Goal: Task Accomplishment & Management: Manage account settings

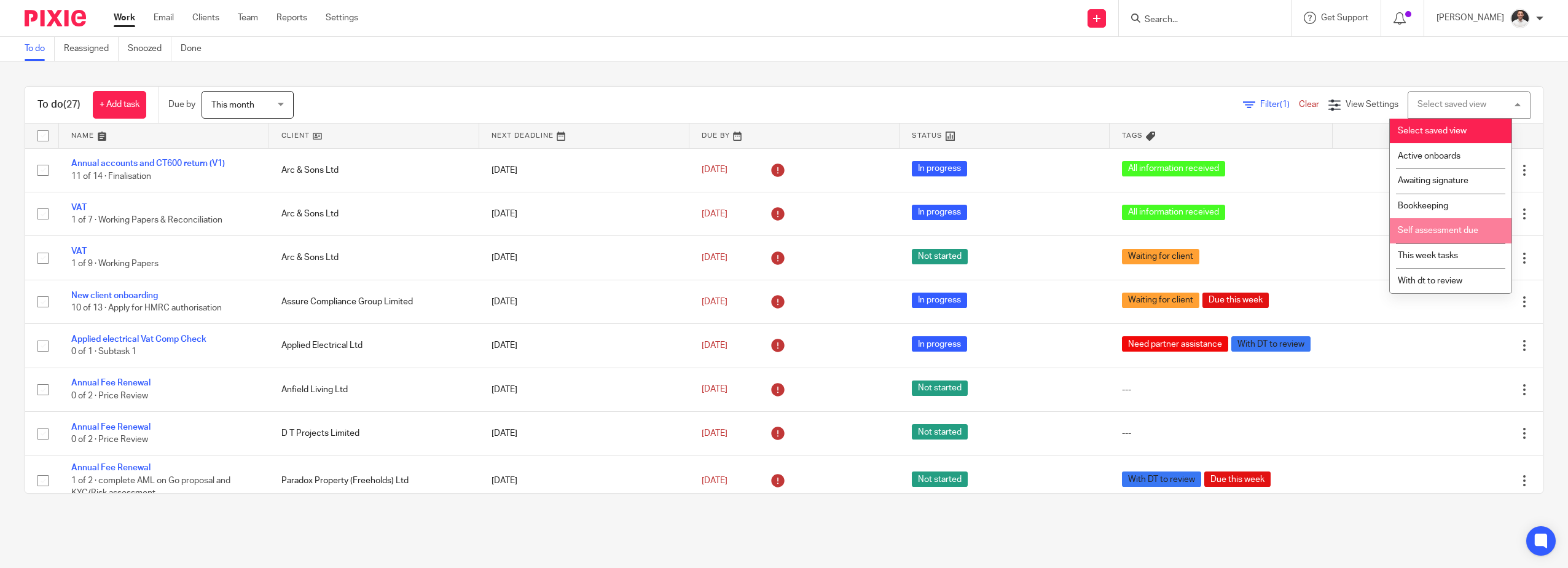
scroll to position [410, 0]
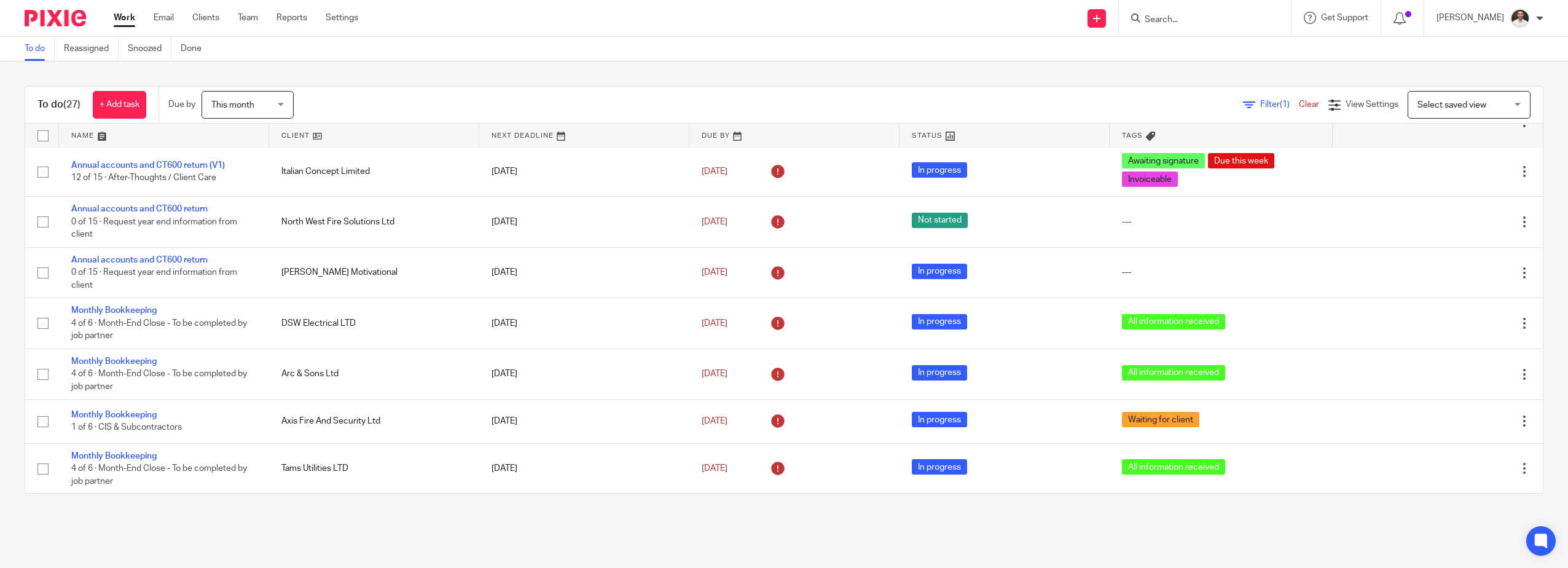
click at [780, 11] on form at bounding box center [1208, 18] width 131 height 16
click at [780, 111] on span "Select saved view" at bounding box center [1462, 104] width 89 height 26
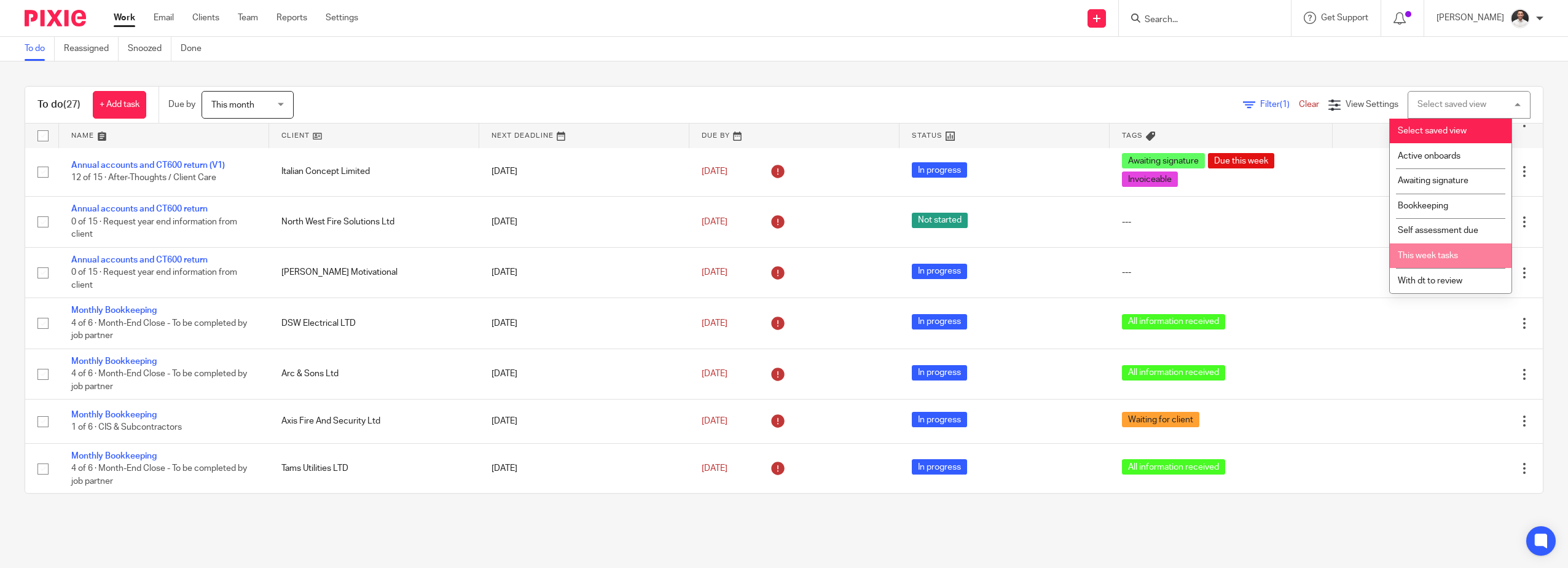
click at [780, 260] on span "This week tasks" at bounding box center [1428, 256] width 60 height 9
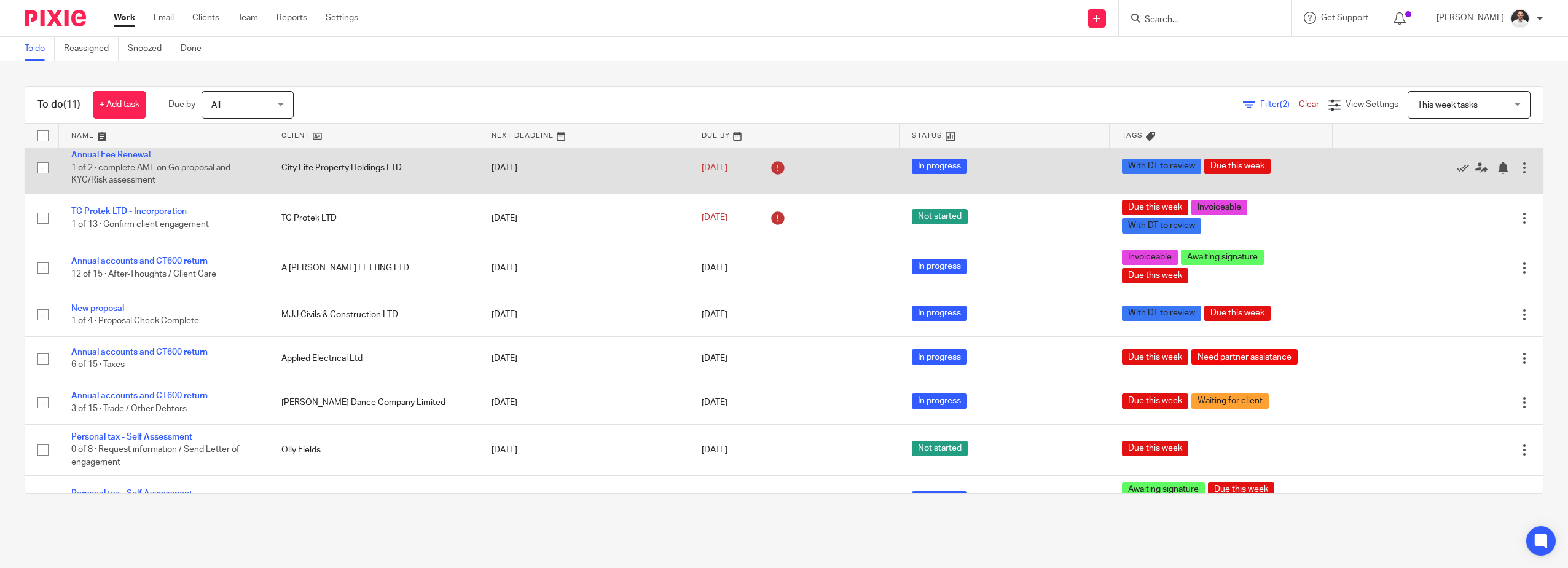
scroll to position [182, 0]
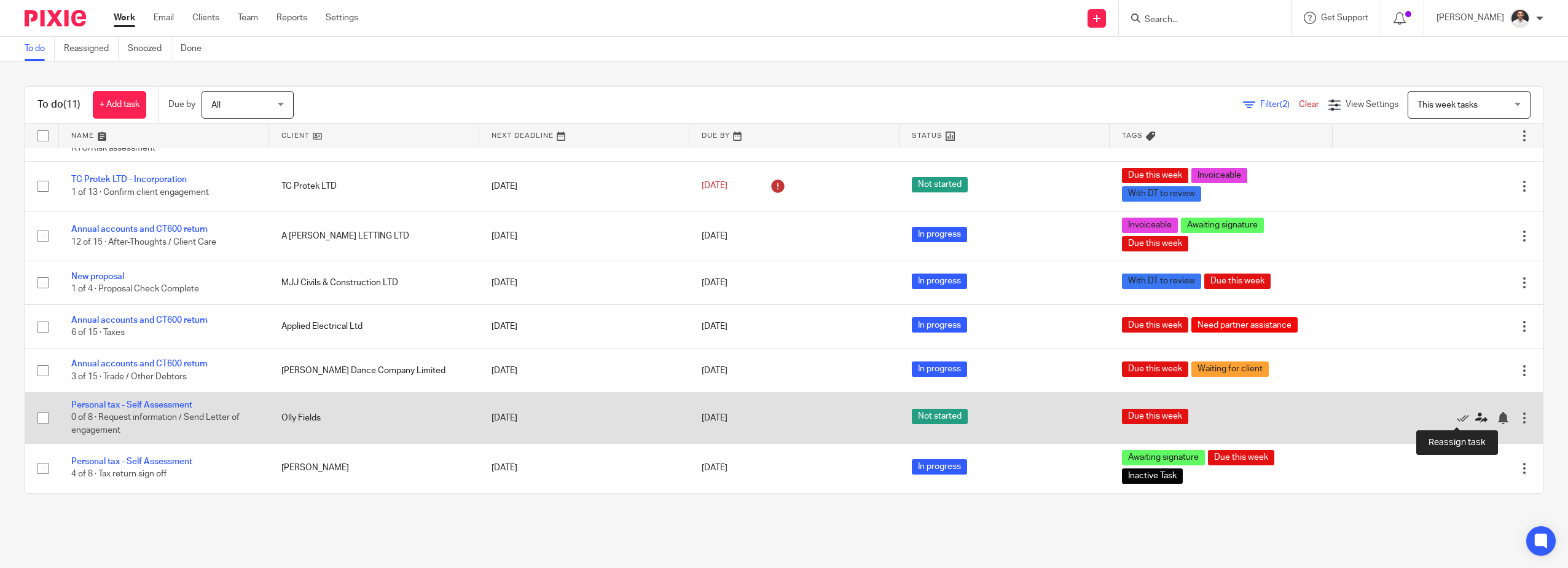
click at [1475, 422] on icon at bounding box center [1481, 418] width 12 height 12
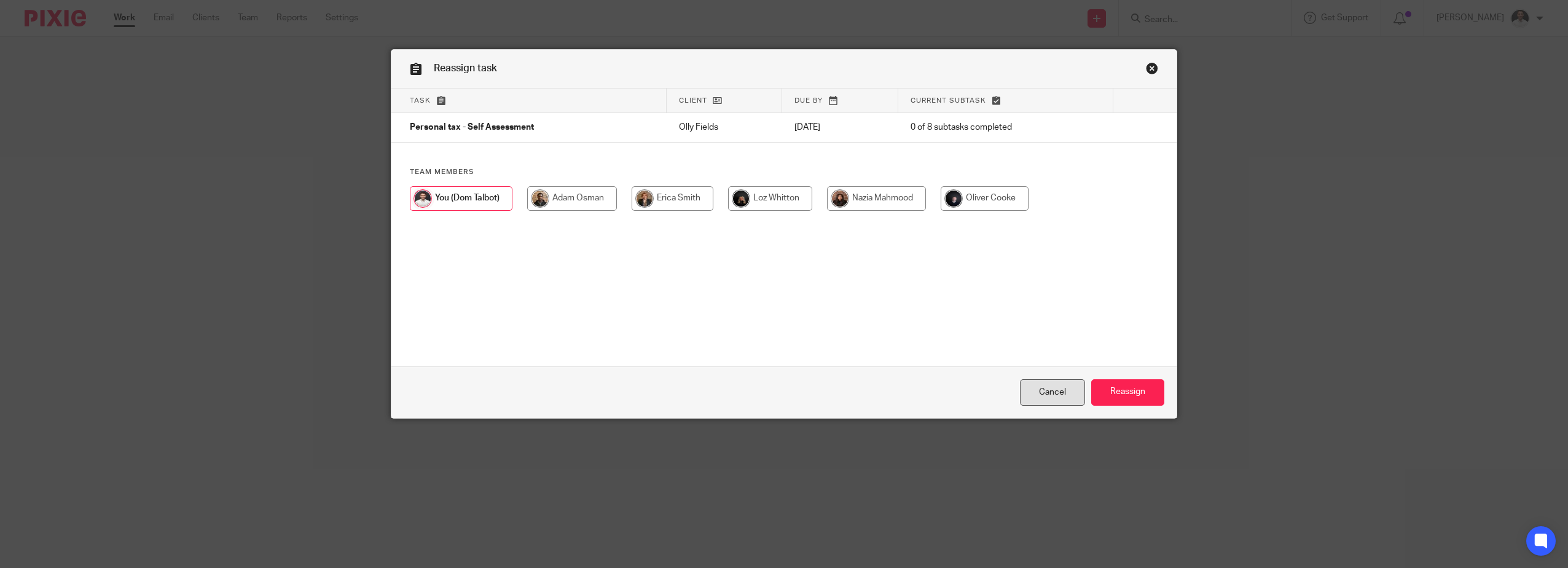
click at [1054, 386] on link "Cancel" at bounding box center [1052, 392] width 65 height 26
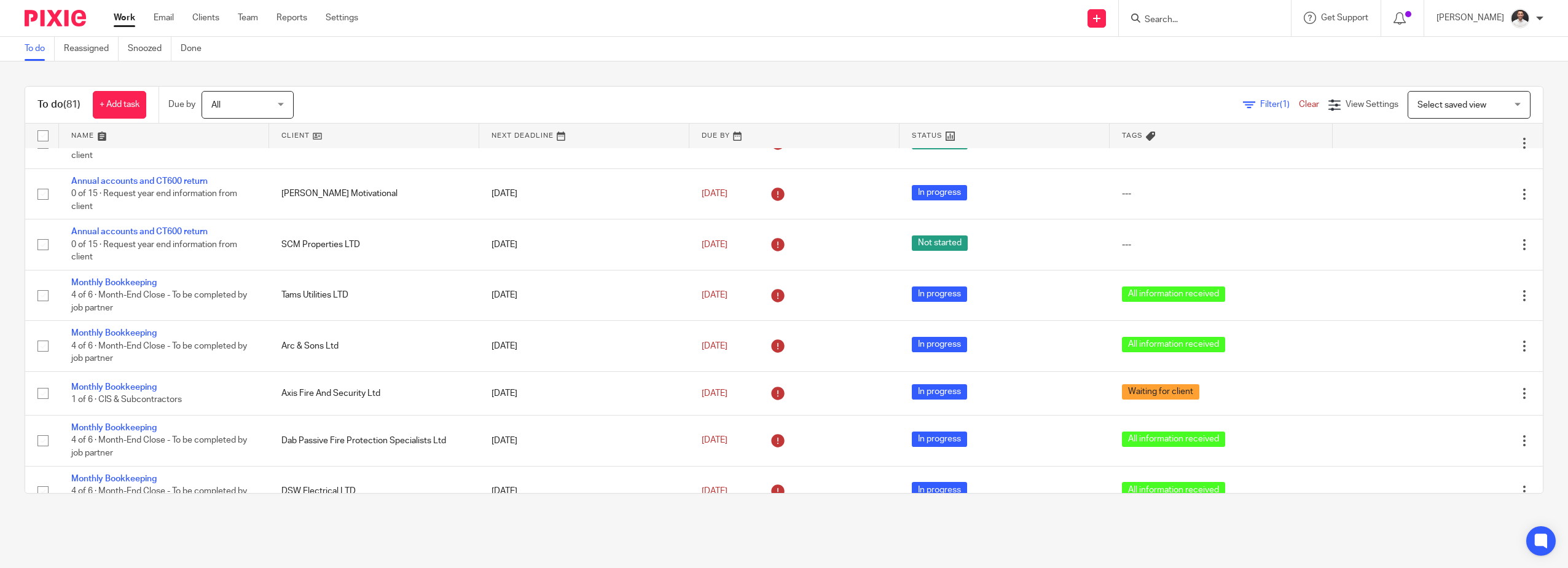
scroll to position [205, 0]
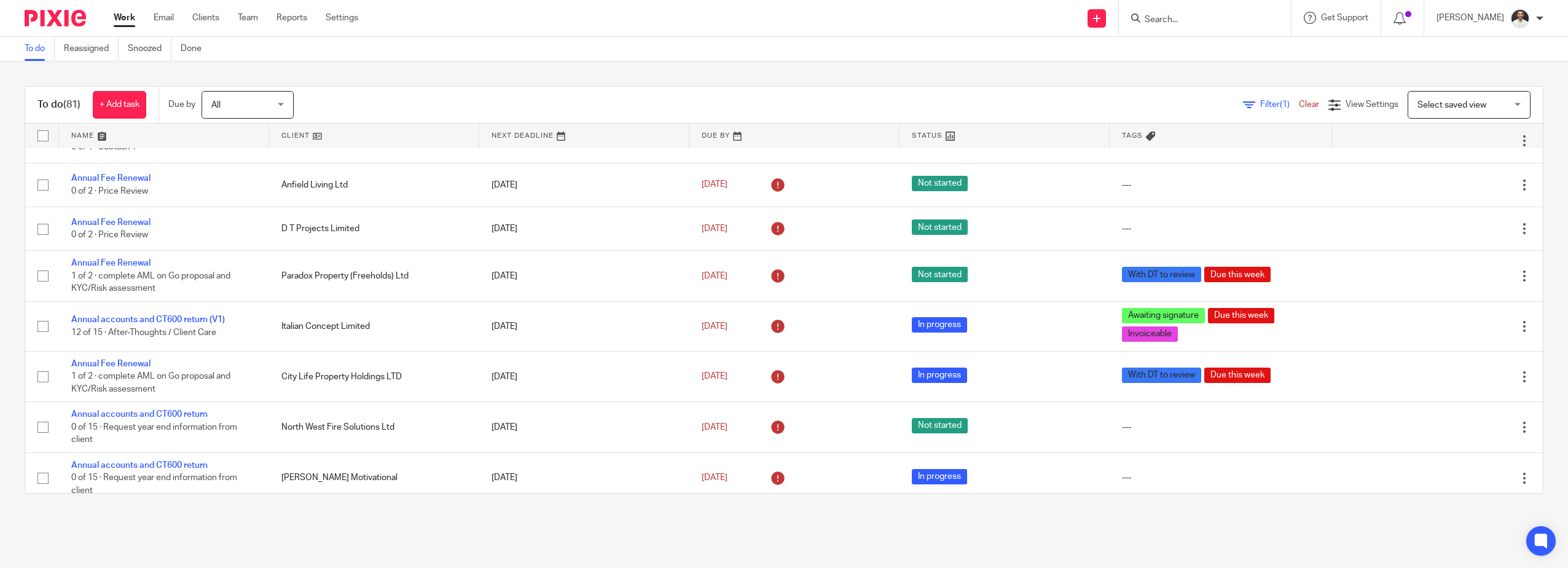
click at [1183, 26] on div at bounding box center [1205, 18] width 172 height 36
click at [1183, 19] on input "Search" at bounding box center [1198, 20] width 110 height 11
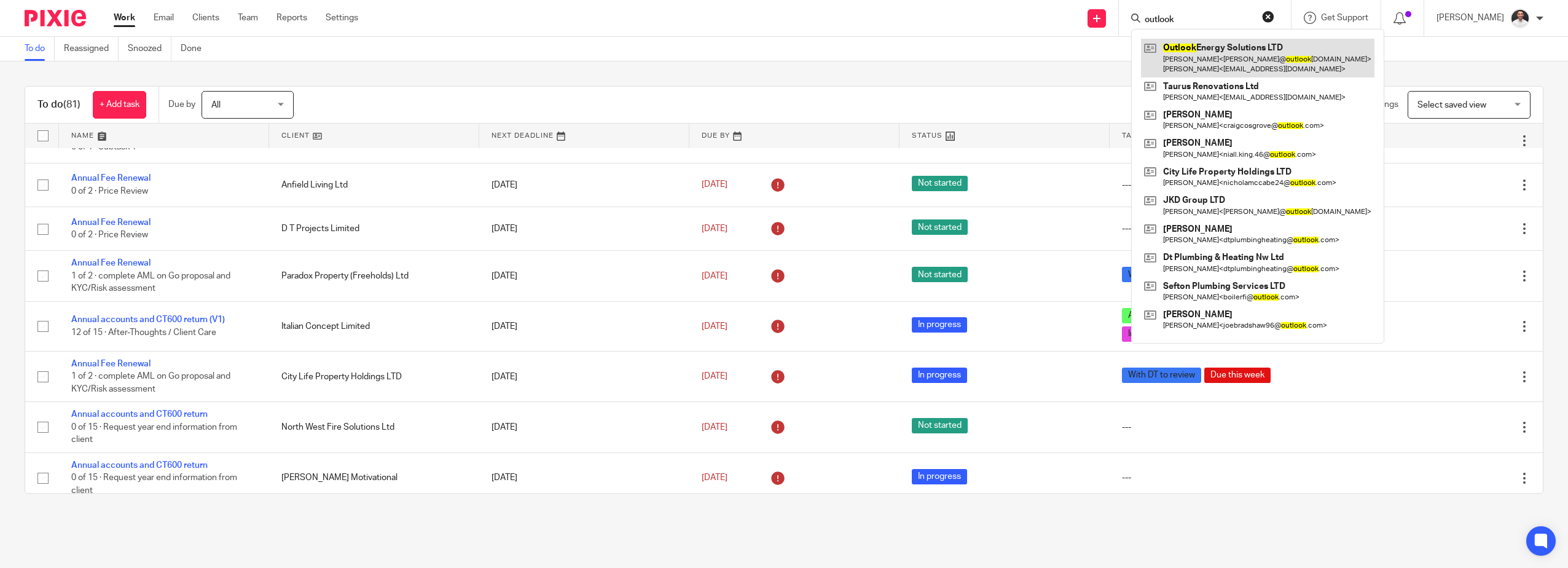
type input "outlook"
click at [1288, 50] on link at bounding box center [1258, 58] width 234 height 38
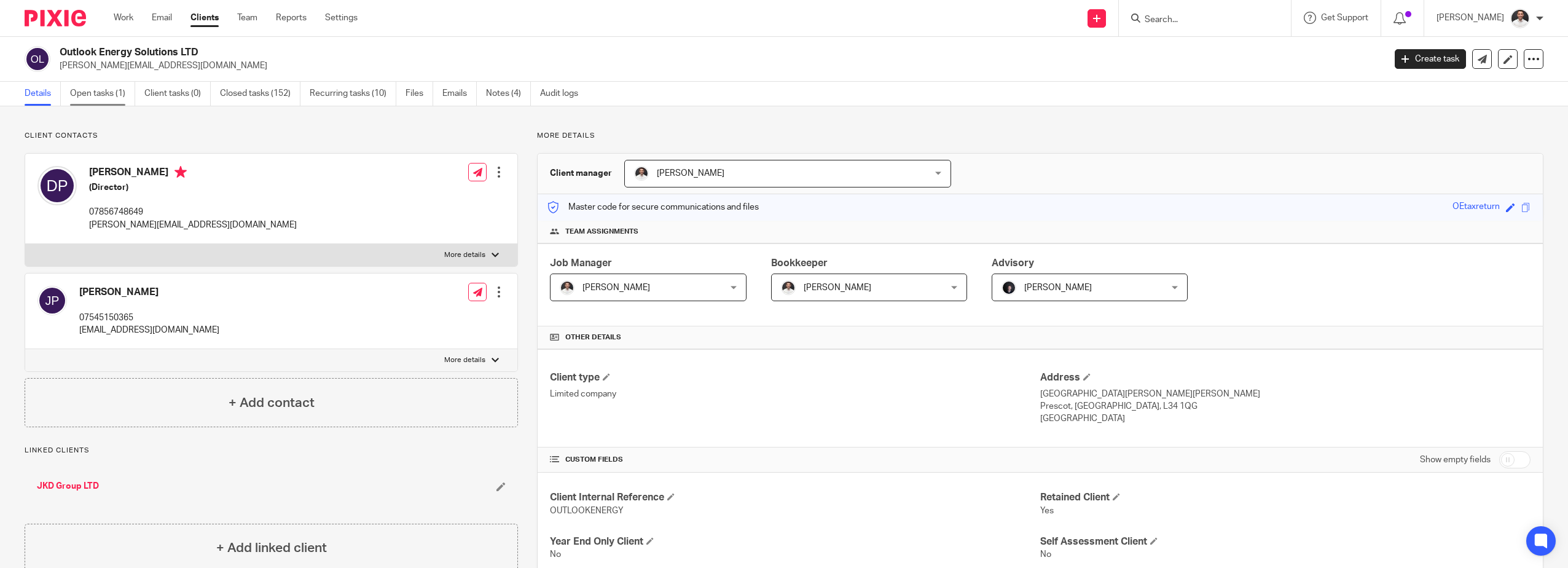
click at [98, 94] on link "Open tasks (1)" at bounding box center [102, 94] width 65 height 24
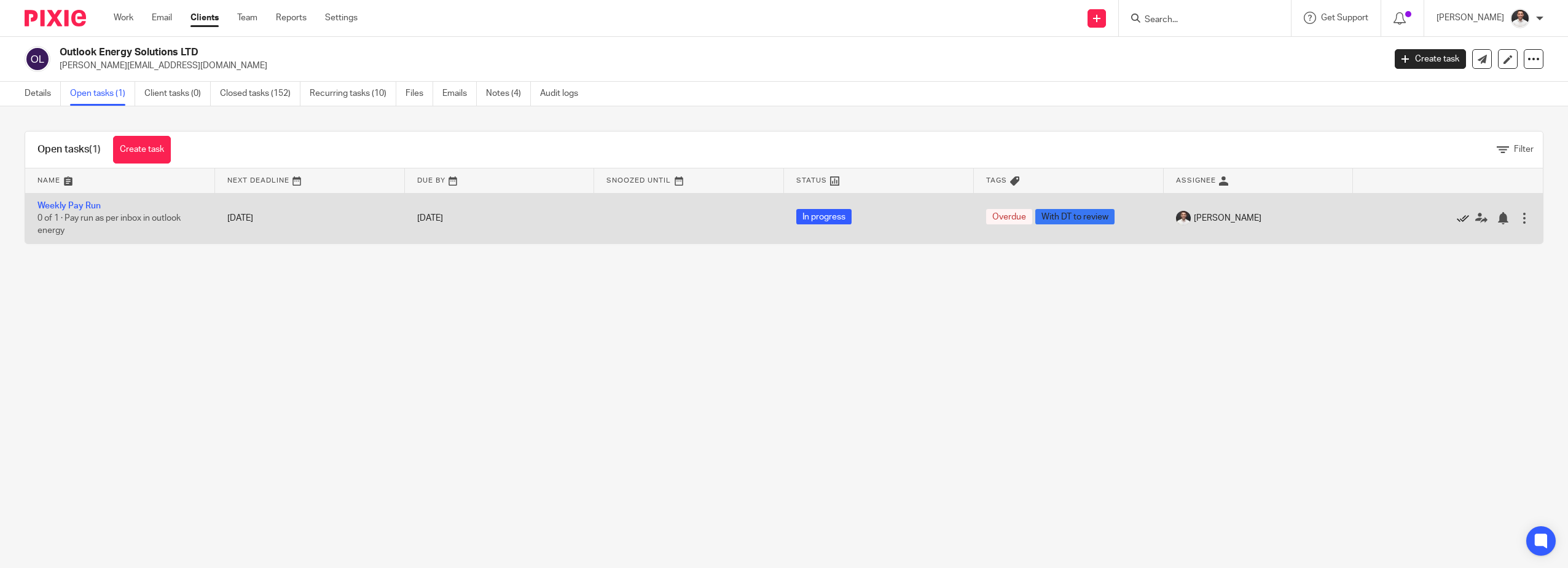
click at [1457, 218] on icon at bounding box center [1463, 218] width 12 height 12
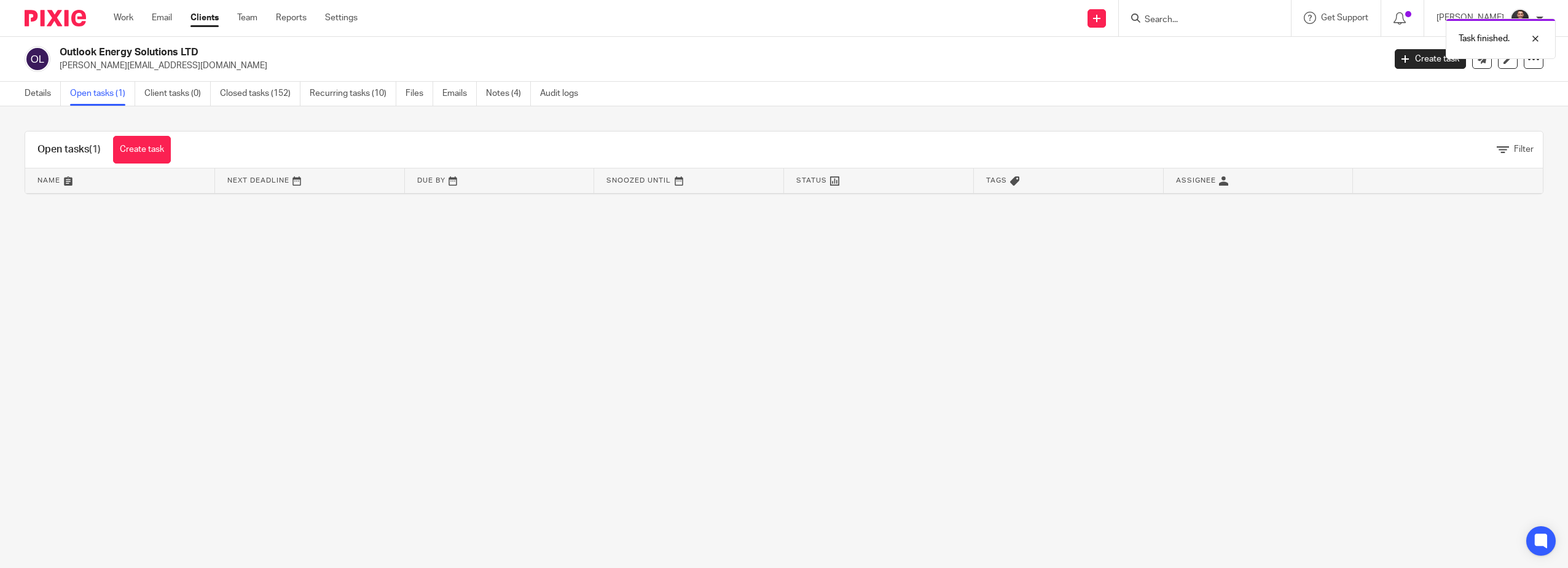
click at [54, 54] on div "Outlook Energy Solutions LTD david@outlookenergy.uk" at bounding box center [700, 59] width 1352 height 26
click at [72, 12] on img at bounding box center [55, 18] width 62 height 16
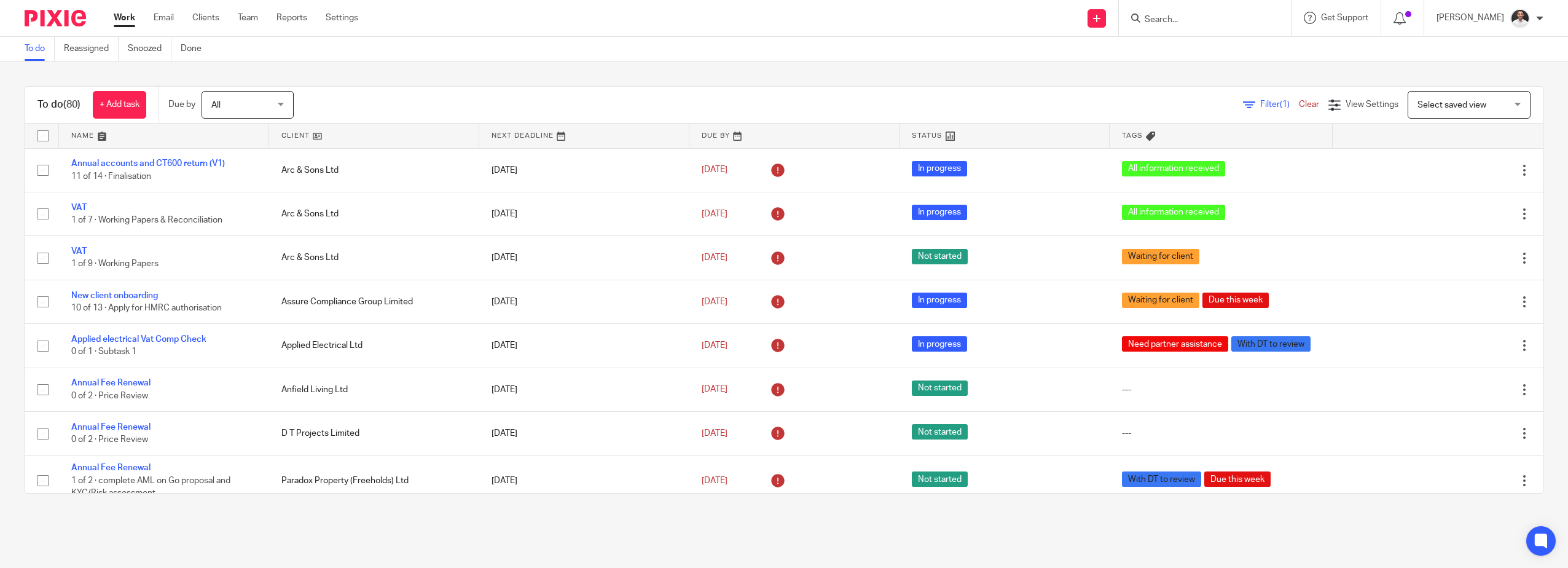
click at [1445, 104] on span "Select saved view" at bounding box center [1452, 105] width 69 height 9
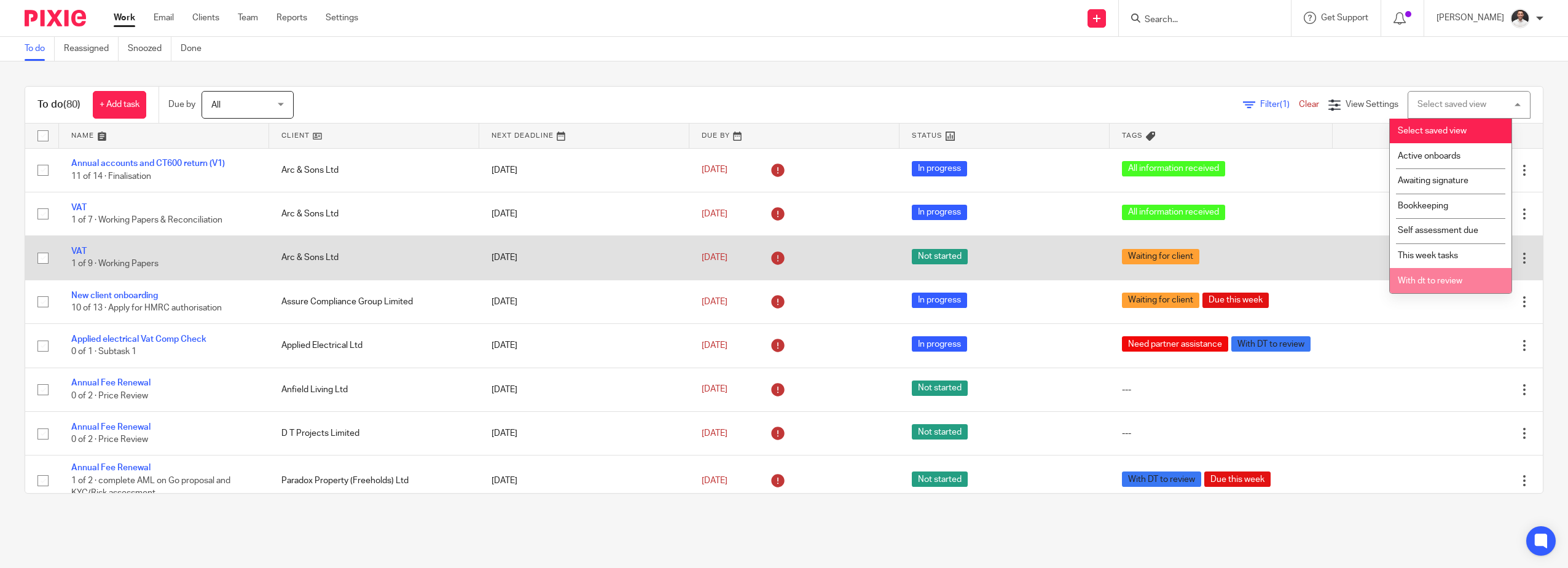
click at [1417, 275] on li "With dt to review" at bounding box center [1451, 280] width 122 height 25
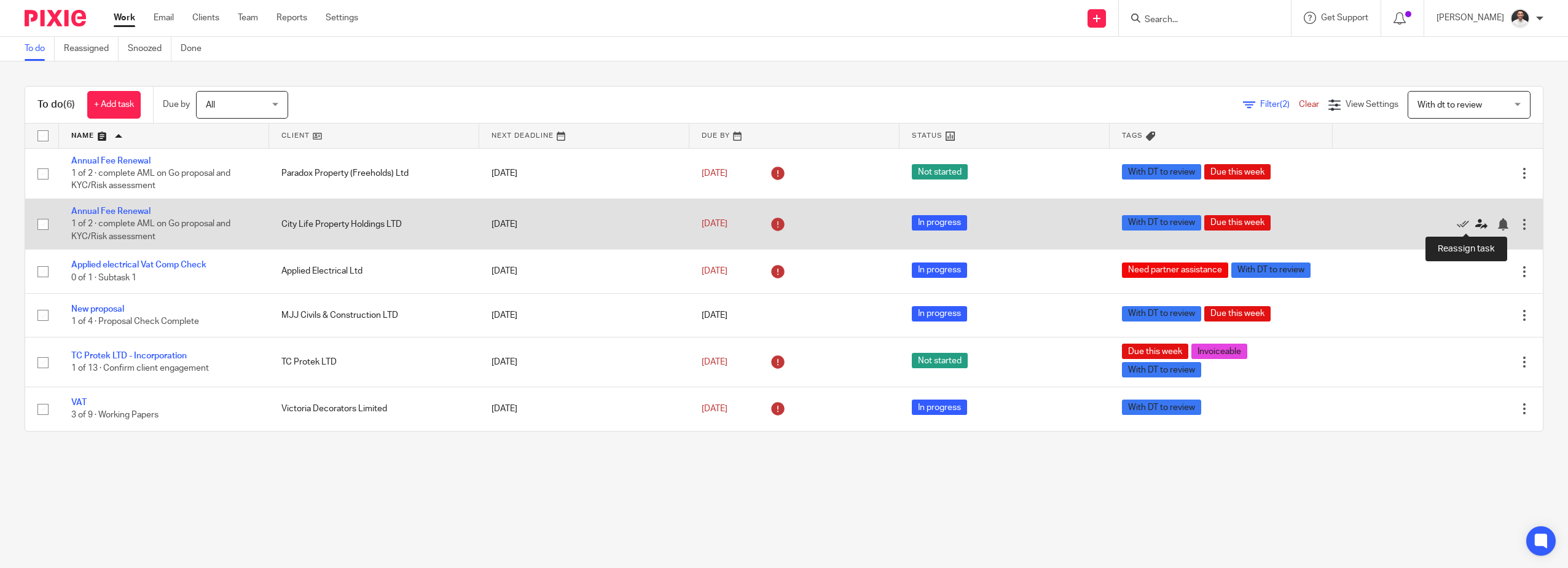
click at [1475, 223] on icon at bounding box center [1481, 224] width 12 height 12
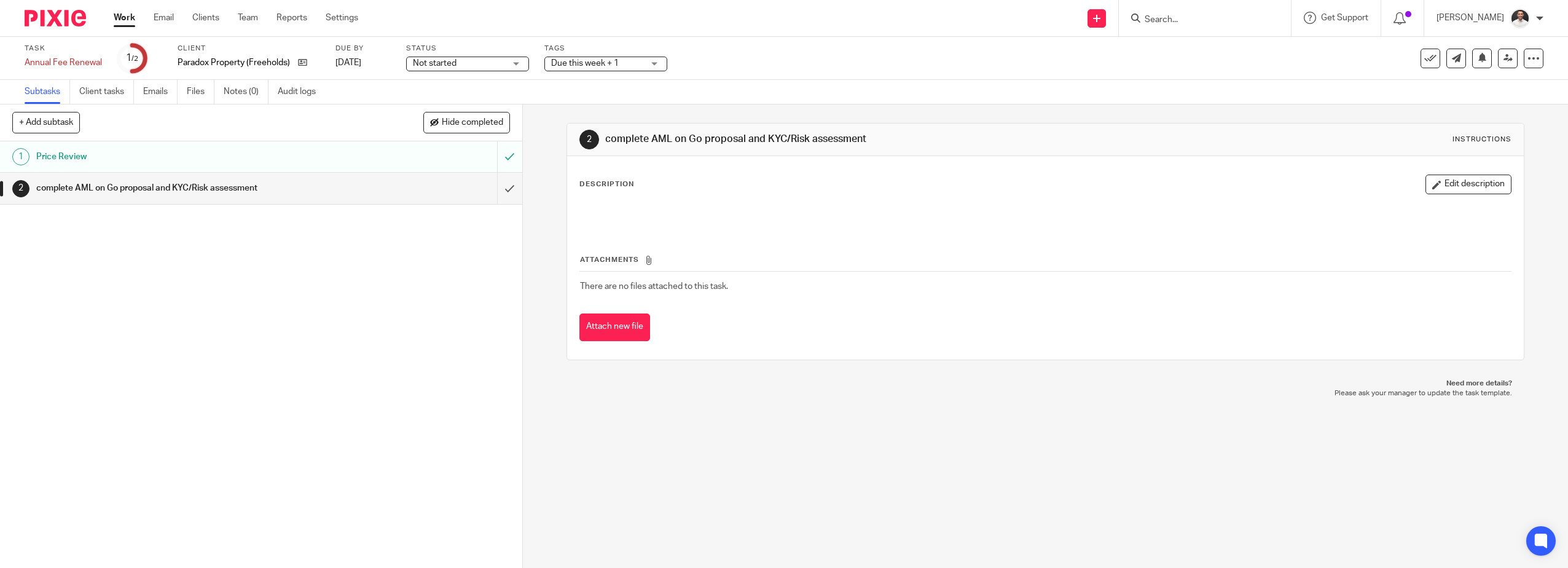
click at [484, 62] on span "Not started" at bounding box center [459, 63] width 92 height 13
click at [463, 104] on li "In progress" at bounding box center [467, 108] width 122 height 25
click at [881, 54] on div "Task Annual Fee Renewal Save Annual Fee Renewal 1 /2 Client Paradox Property (F…" at bounding box center [657, 58] width 1266 height 30
click at [647, 62] on div "Due this week + 1" at bounding box center [605, 64] width 123 height 15
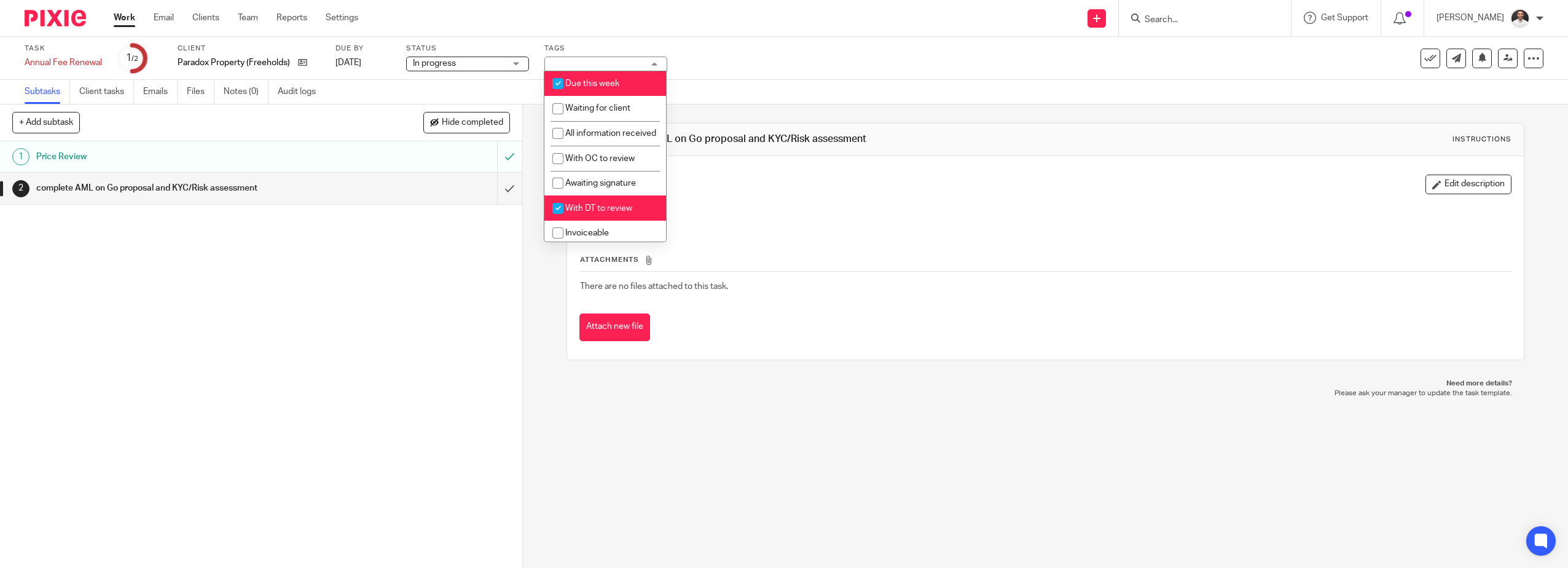
click at [647, 62] on div "Due this week + 1" at bounding box center [605, 64] width 123 height 15
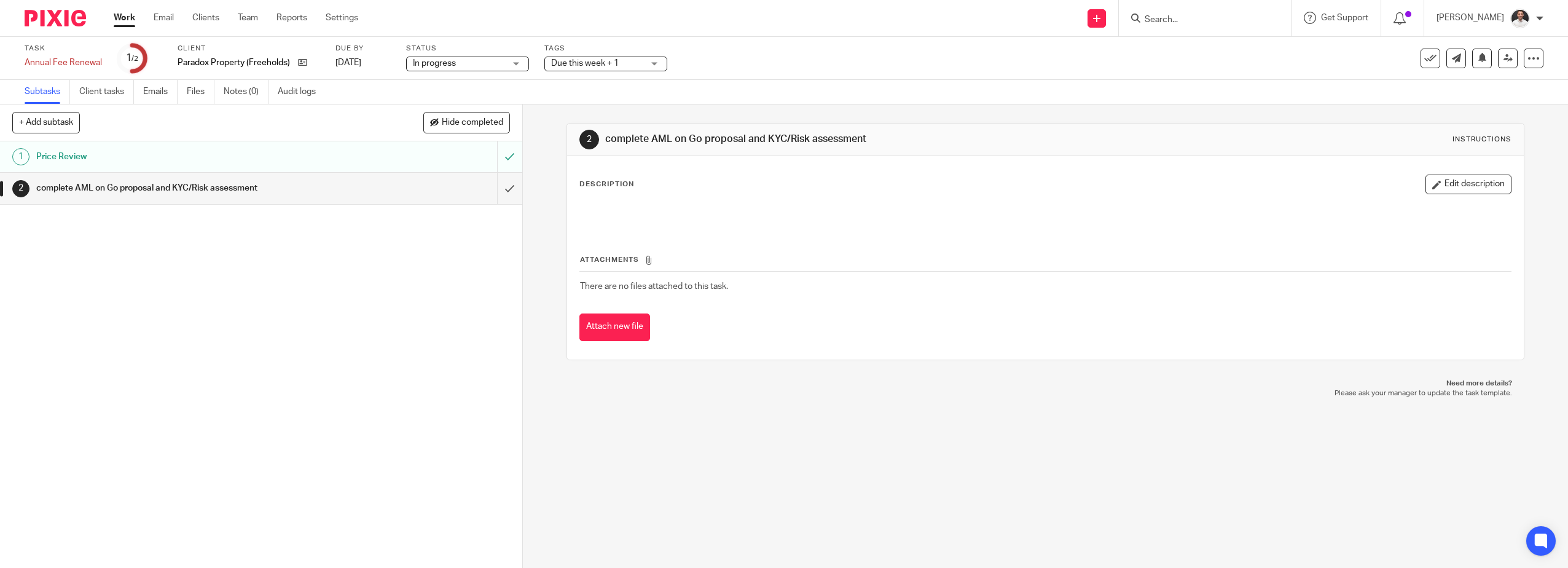
click at [802, 49] on div "Task Annual Fee Renewal Save Annual Fee Renewal 1 /2 Client Paradox Property (F…" at bounding box center [657, 58] width 1266 height 30
drag, startPoint x: 574, startPoint y: 65, endPoint x: 585, endPoint y: 82, distance: 20.2
click at [574, 65] on span "Due this week + 1" at bounding box center [585, 63] width 68 height 9
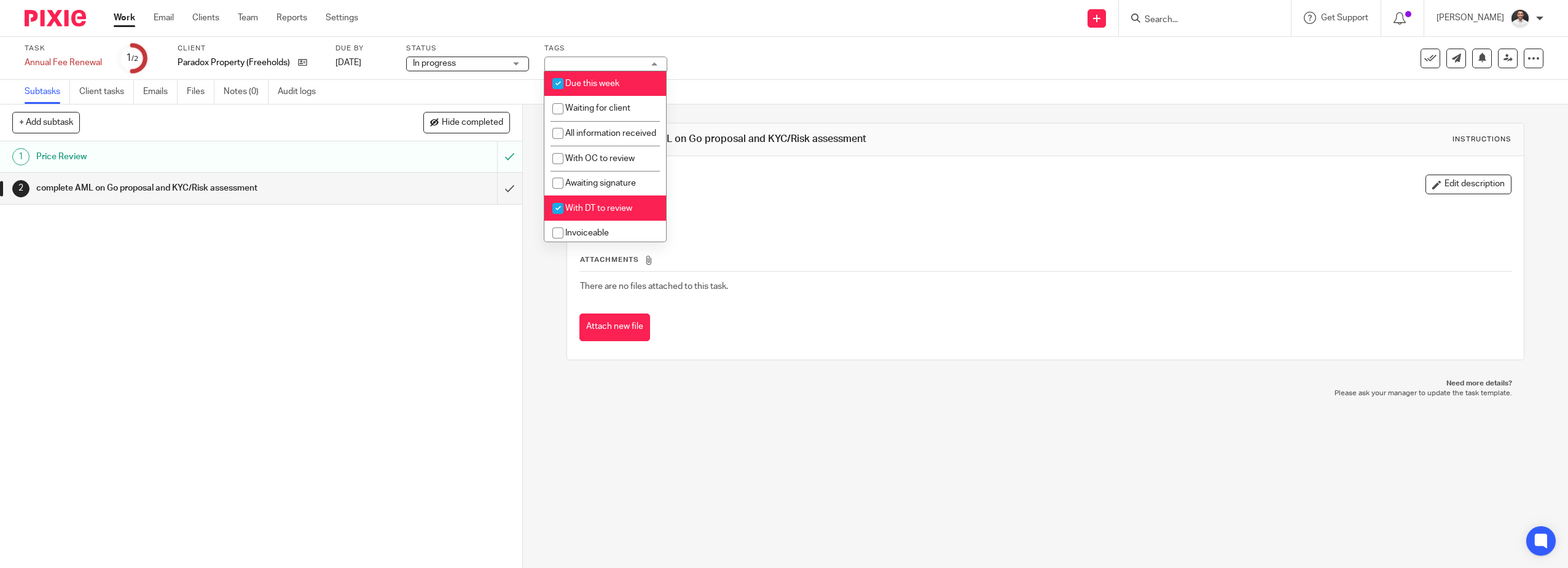
click at [554, 217] on input "checkbox" at bounding box center [558, 208] width 23 height 23
checkbox input "false"
click at [983, 76] on div "Task Annual Fee Renewal Save Annual Fee Renewal 1 /2 Client Paradox Property (F…" at bounding box center [784, 58] width 1568 height 43
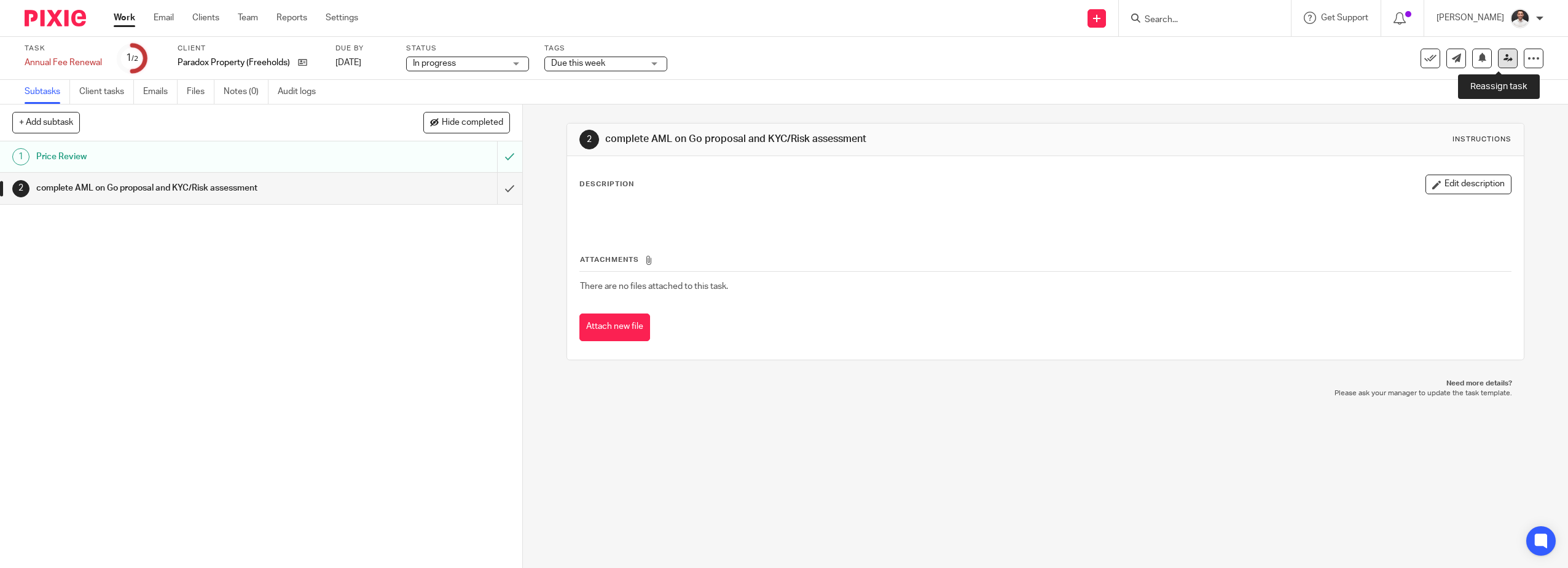
click at [1504, 60] on icon at bounding box center [1508, 58] width 9 height 9
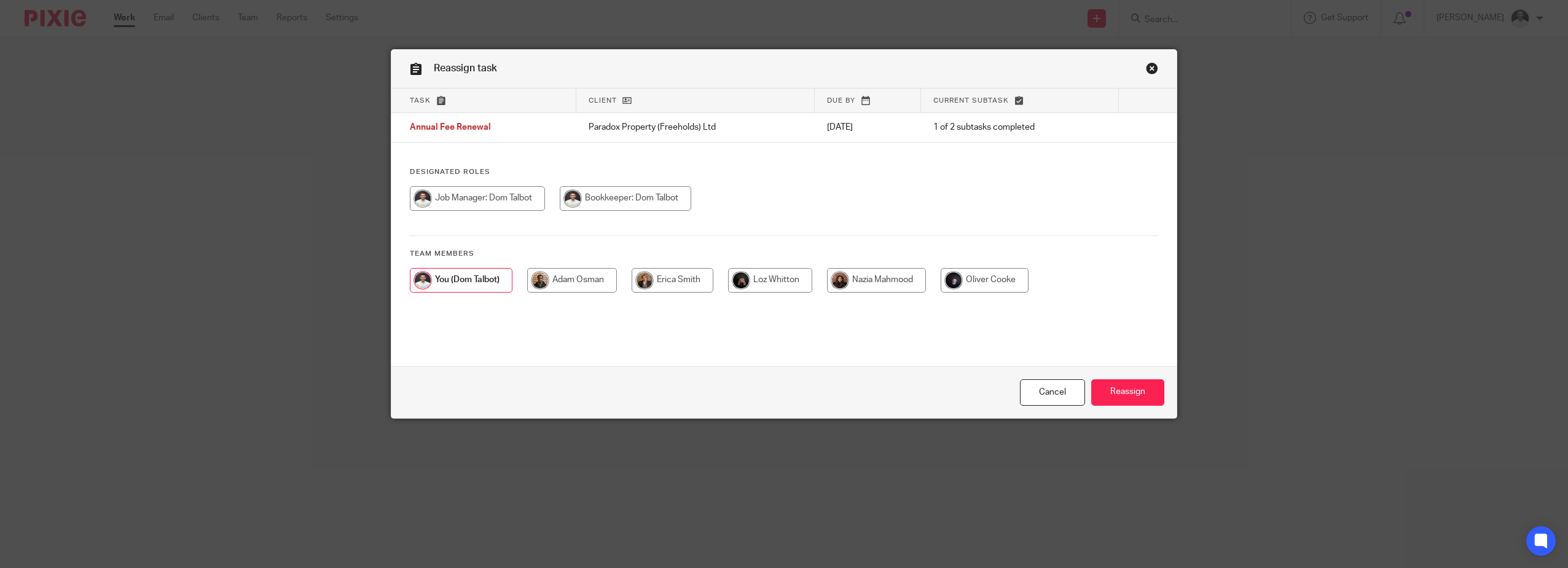
click at [596, 293] on div at bounding box center [784, 286] width 748 height 37
click at [596, 283] on input "radio" at bounding box center [572, 280] width 89 height 24
radio input "true"
click at [1118, 398] on input "Reassign" at bounding box center [1128, 392] width 73 height 26
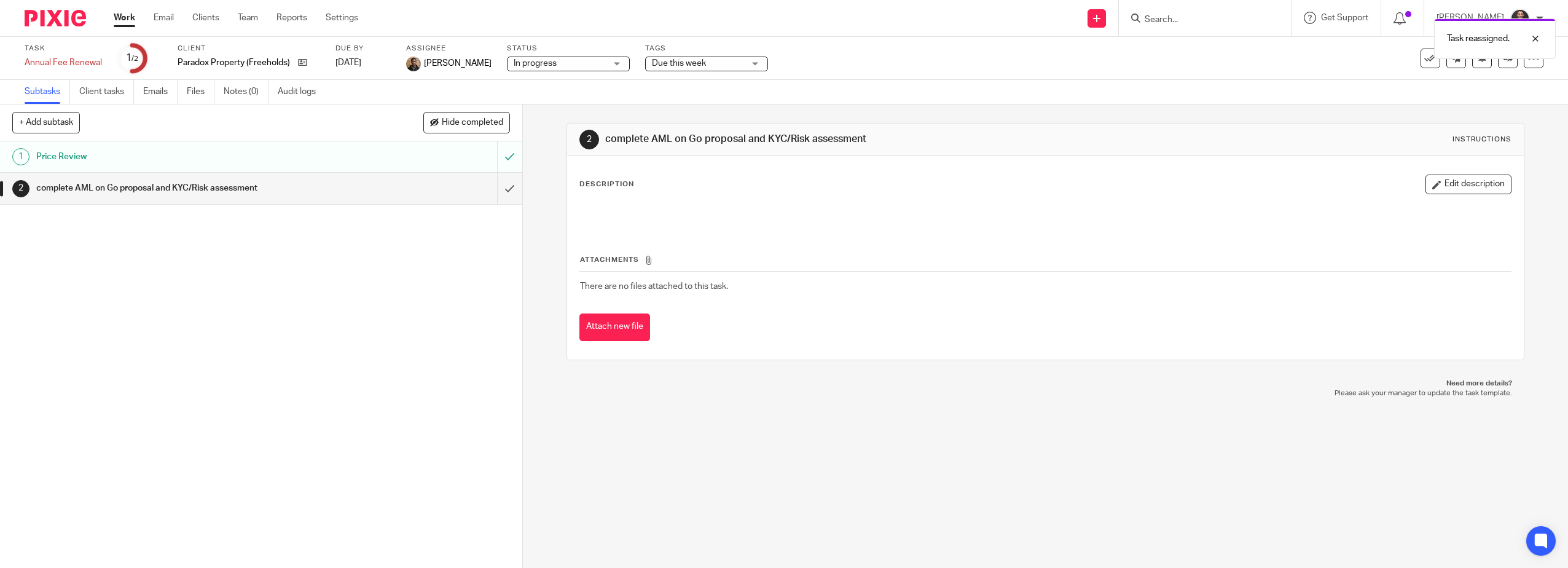
click at [49, 11] on img at bounding box center [55, 18] width 62 height 16
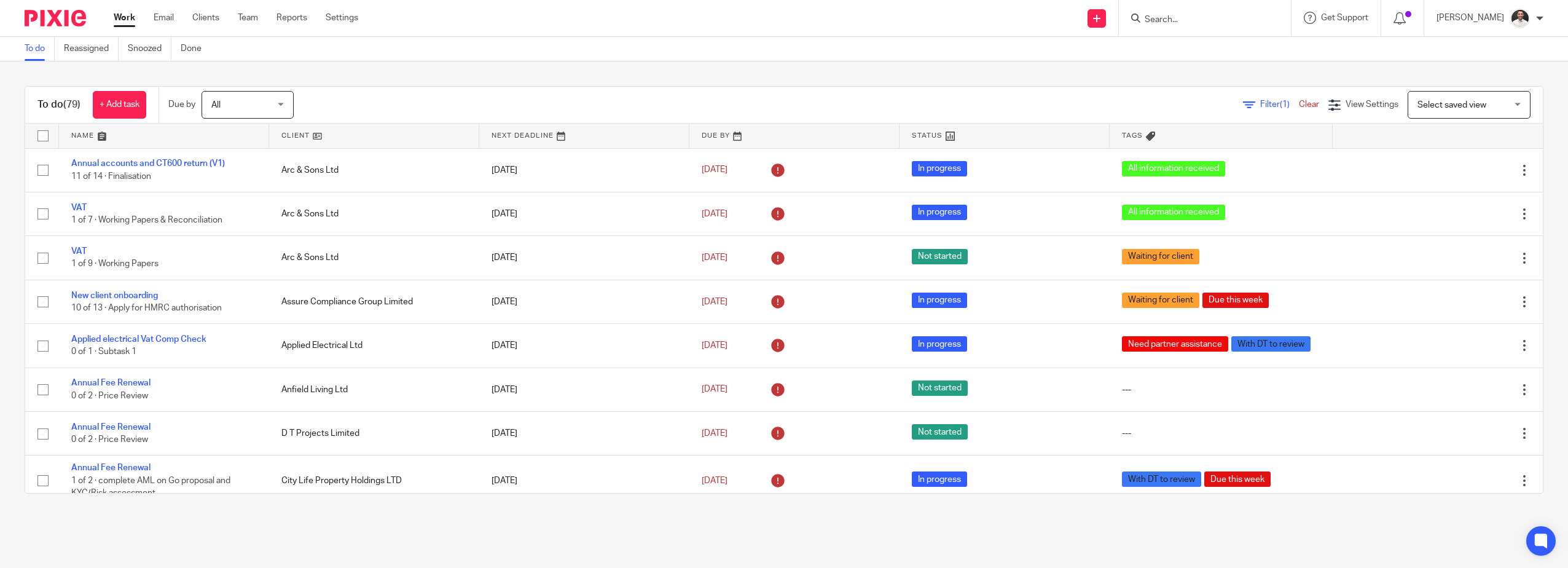
click at [1443, 107] on span "Select saved view" at bounding box center [1452, 105] width 69 height 9
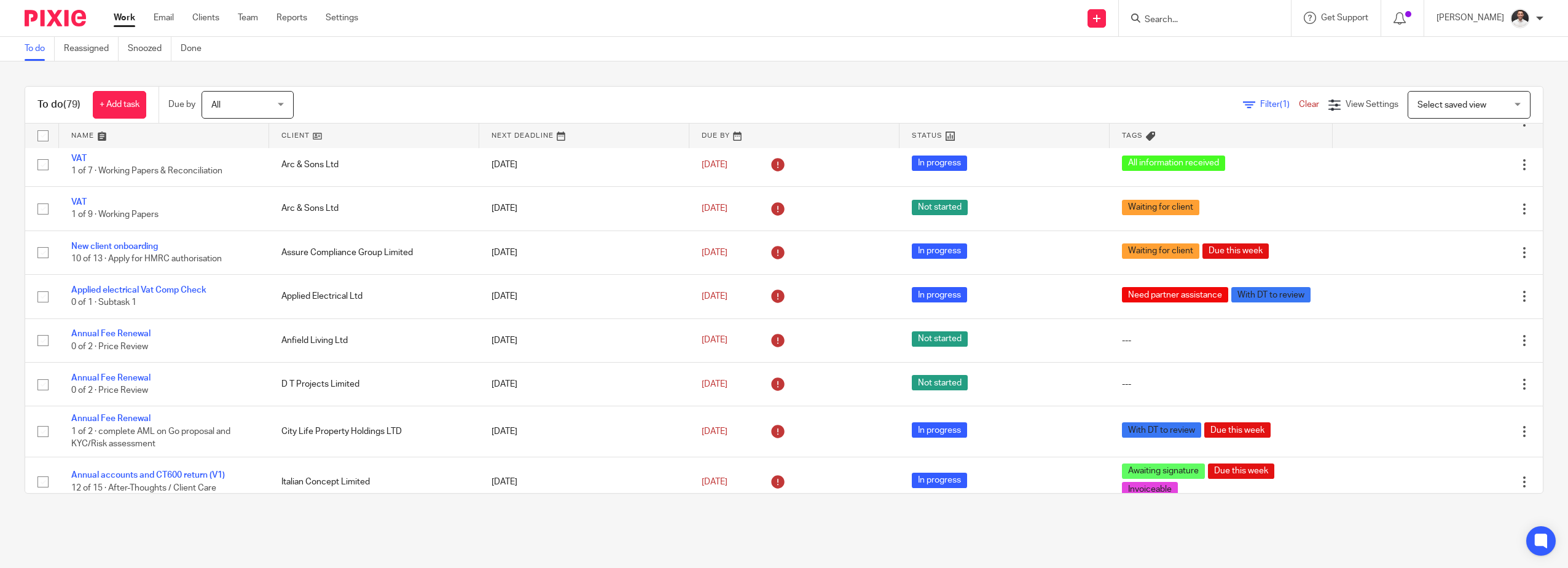
scroll to position [56, 0]
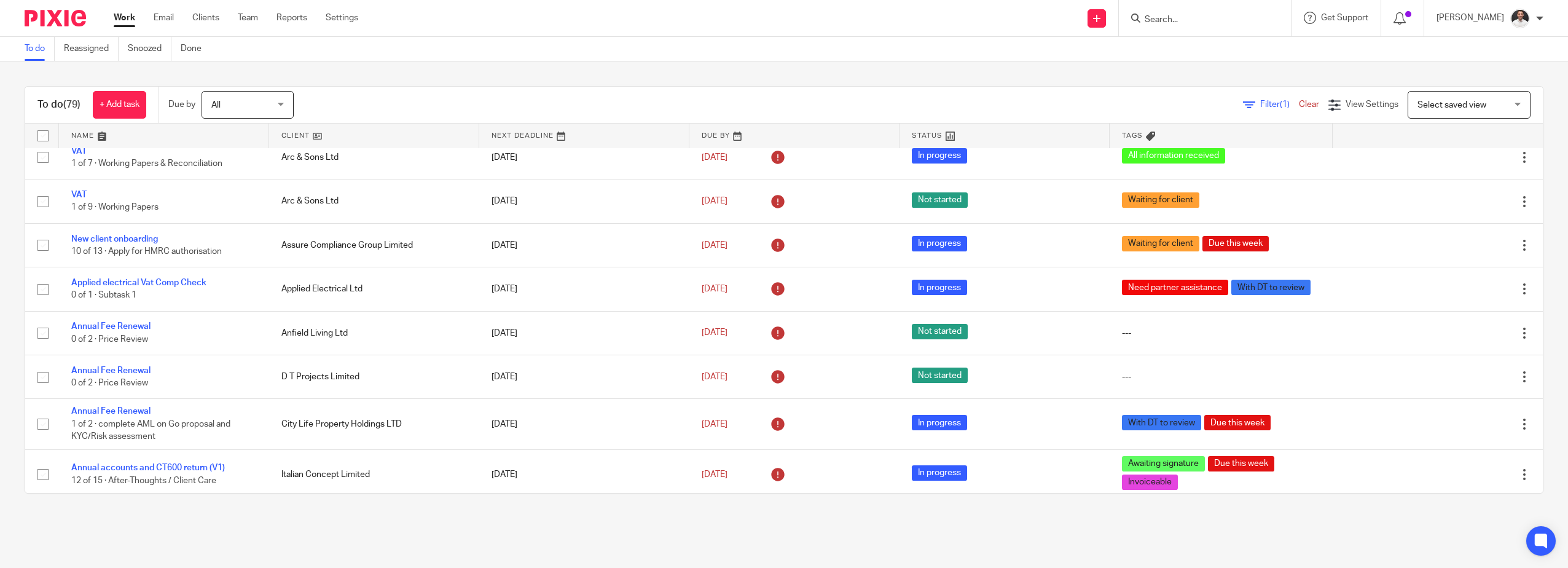
click at [1480, 102] on span "Select saved view" at bounding box center [1462, 104] width 89 height 26
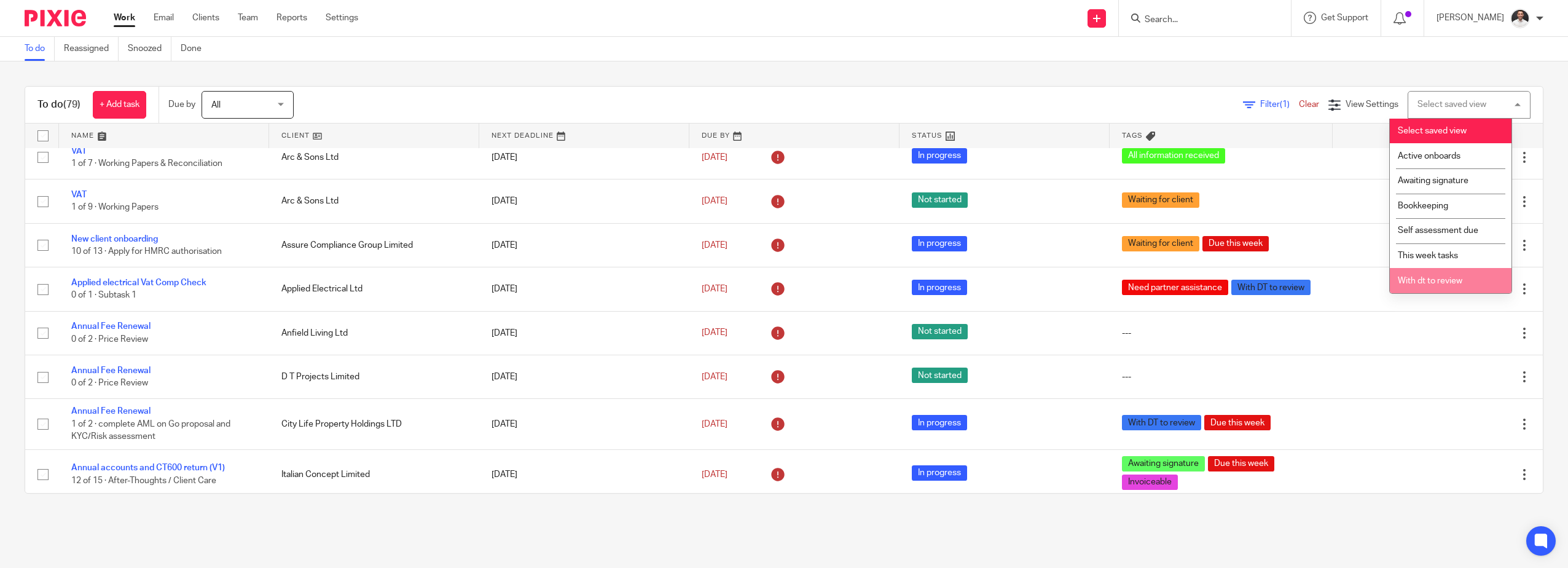
click at [1458, 277] on span "With dt to review" at bounding box center [1430, 281] width 64 height 9
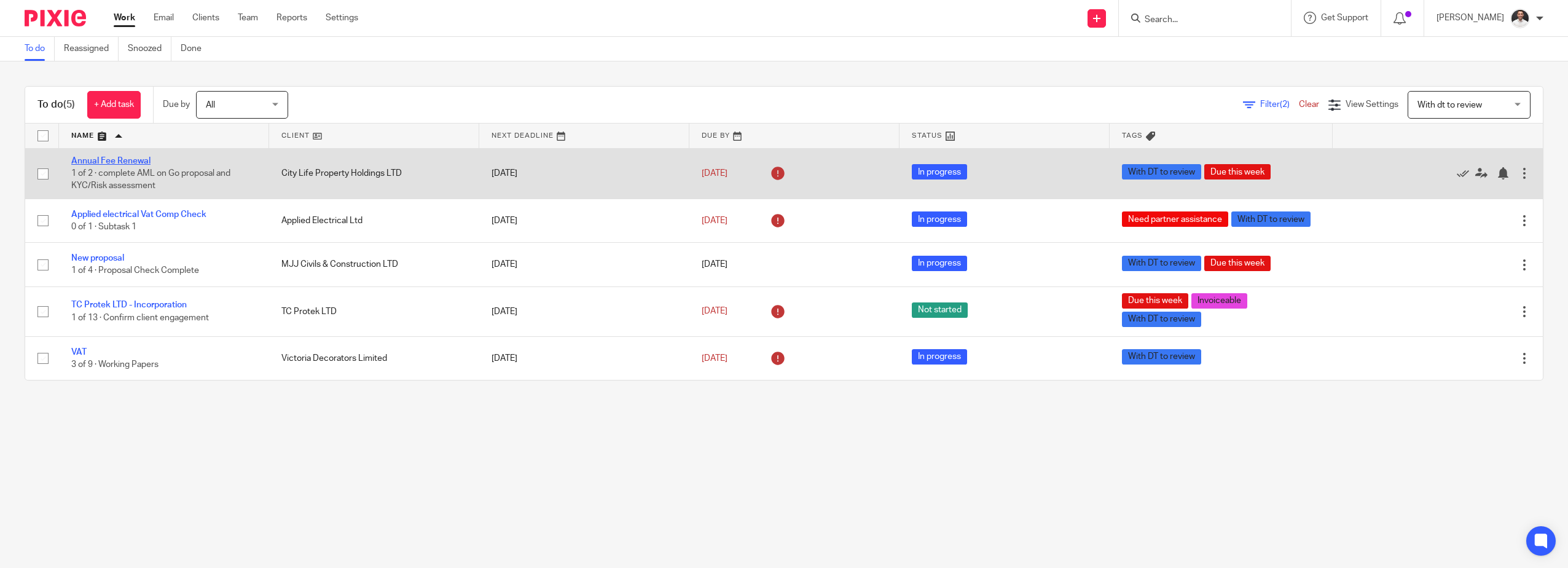
click at [131, 161] on link "Annual Fee Renewal" at bounding box center [110, 161] width 79 height 9
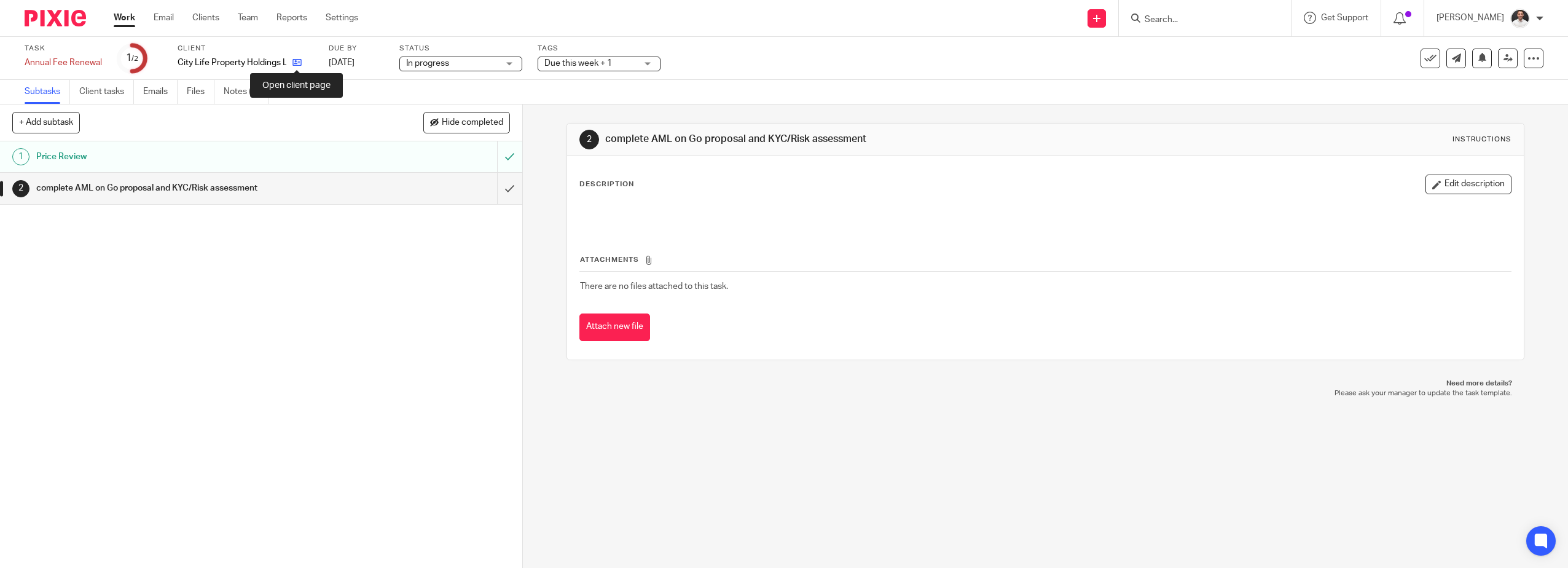
click at [297, 59] on icon at bounding box center [297, 62] width 9 height 9
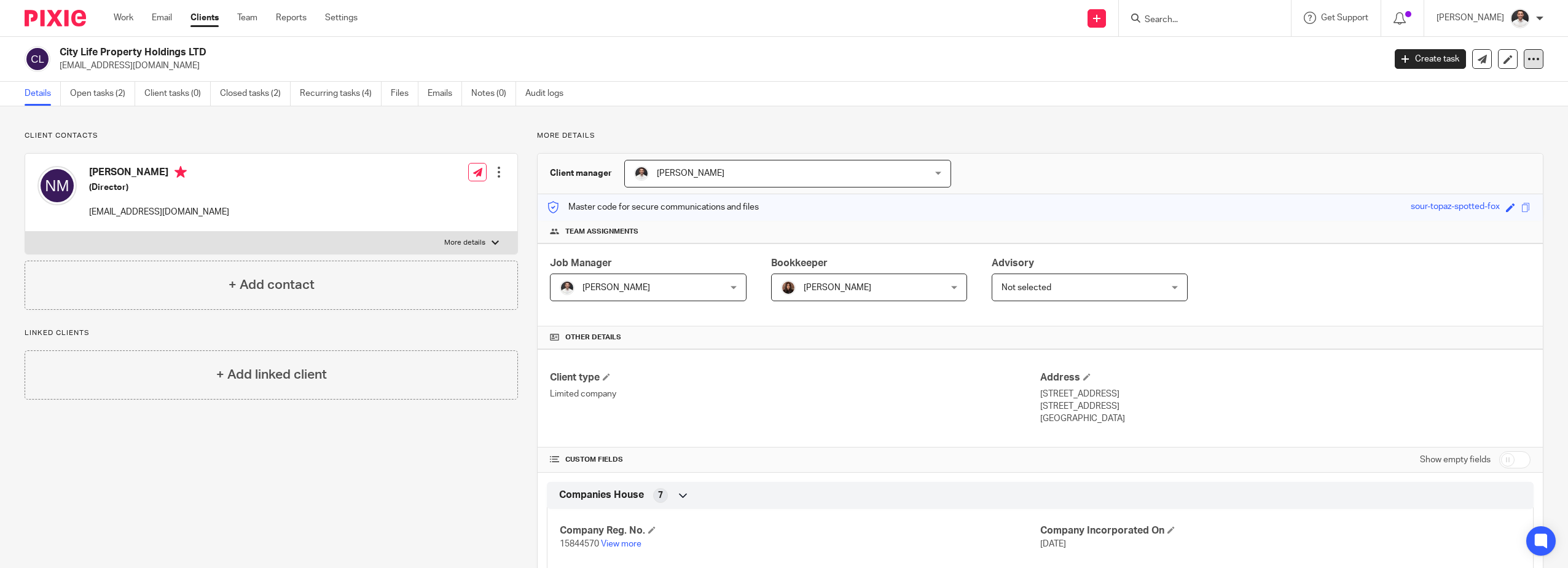
click at [1524, 61] on div at bounding box center [1533, 59] width 20 height 20
click at [1446, 89] on link "Update from Companies House" at bounding box center [1457, 90] width 136 height 18
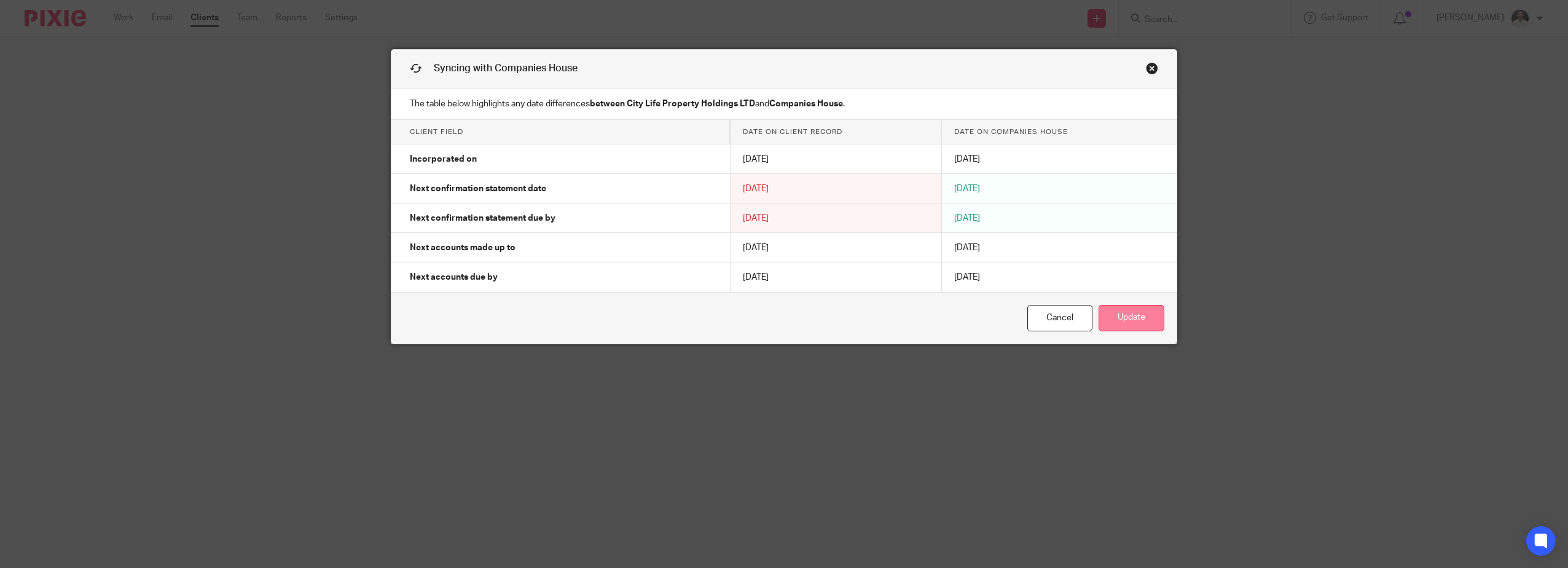
click at [1138, 317] on button "Update" at bounding box center [1131, 318] width 66 height 26
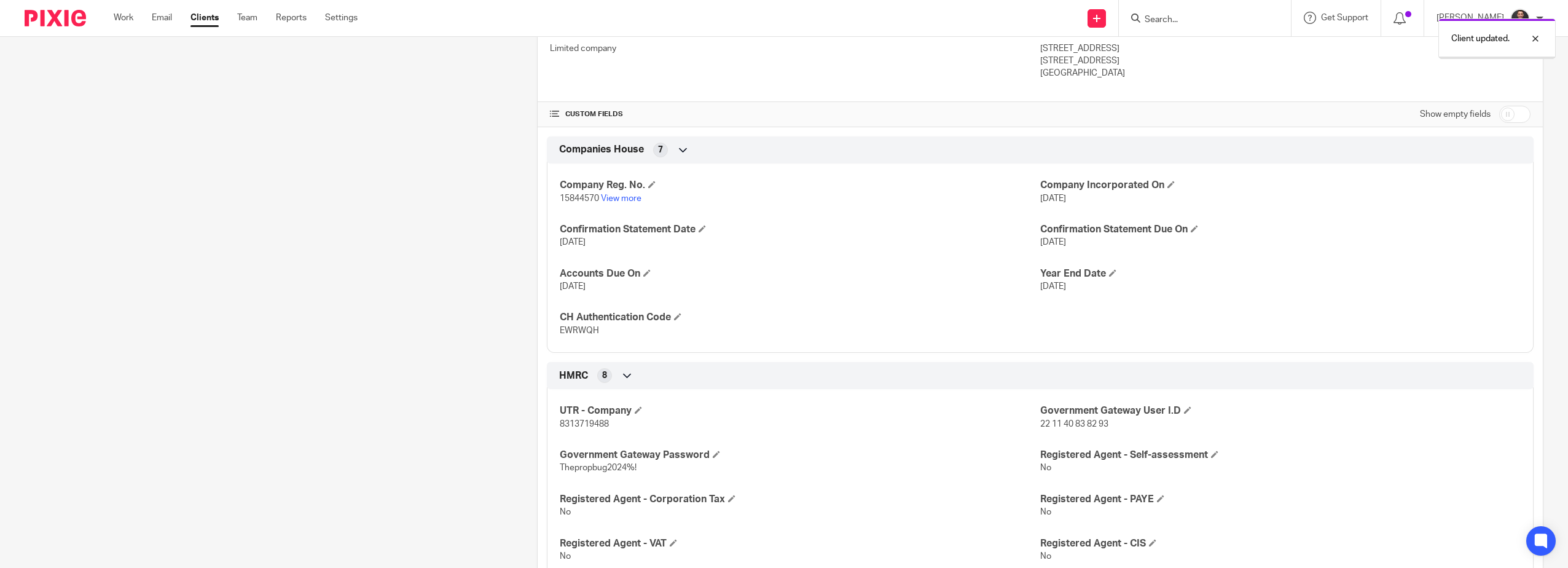
scroll to position [410, 0]
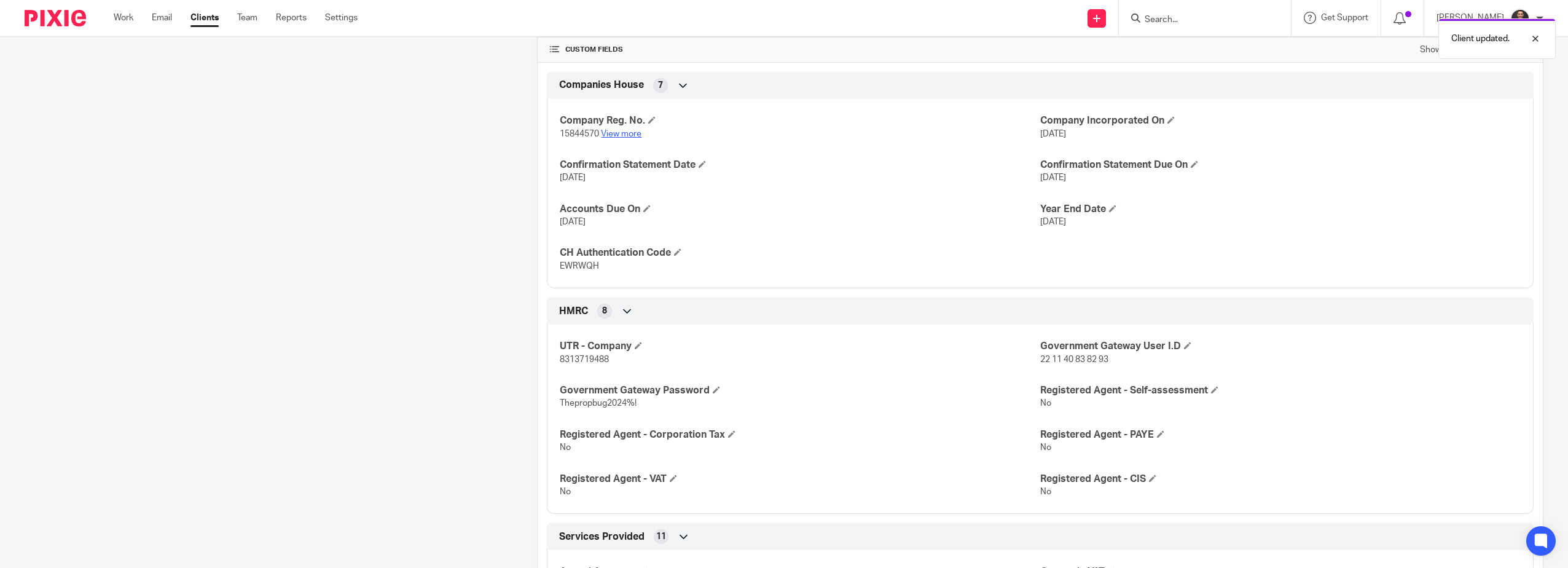
click at [623, 138] on p "15844570 View more" at bounding box center [800, 134] width 480 height 12
click at [622, 132] on link "View more" at bounding box center [621, 134] width 41 height 9
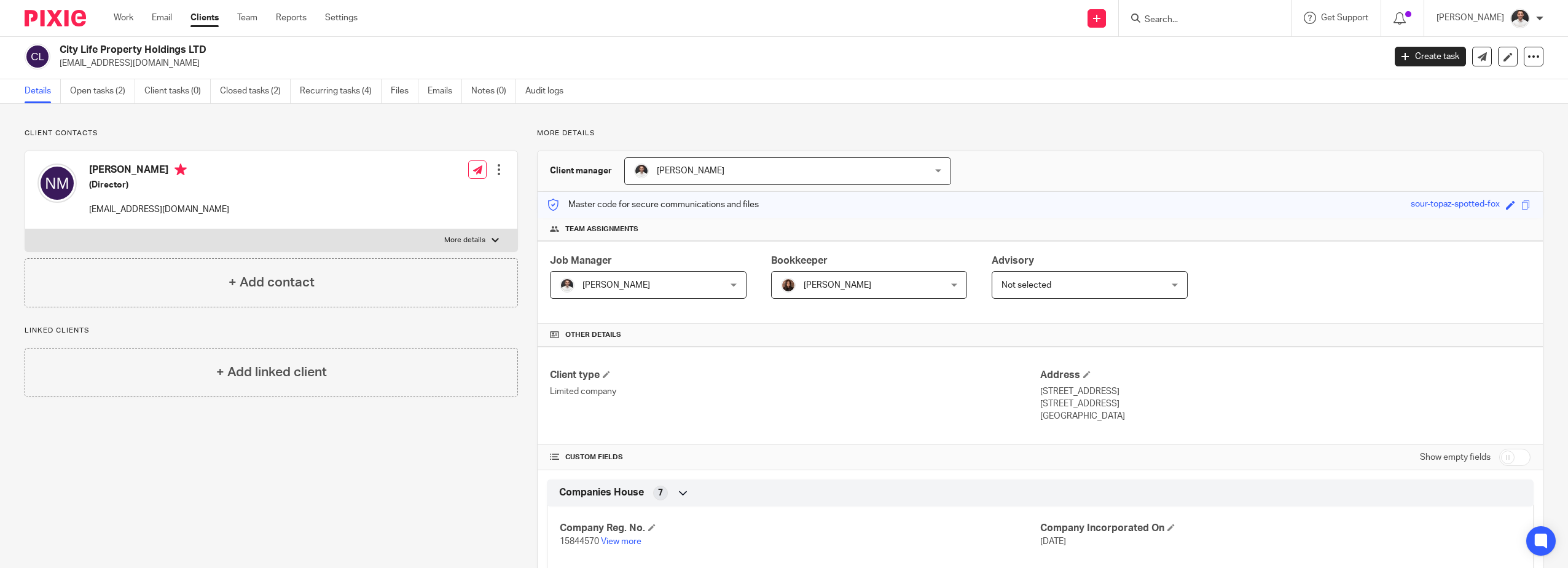
scroll to position [0, 0]
click at [105, 93] on link "Open tasks (2)" at bounding box center [102, 94] width 65 height 24
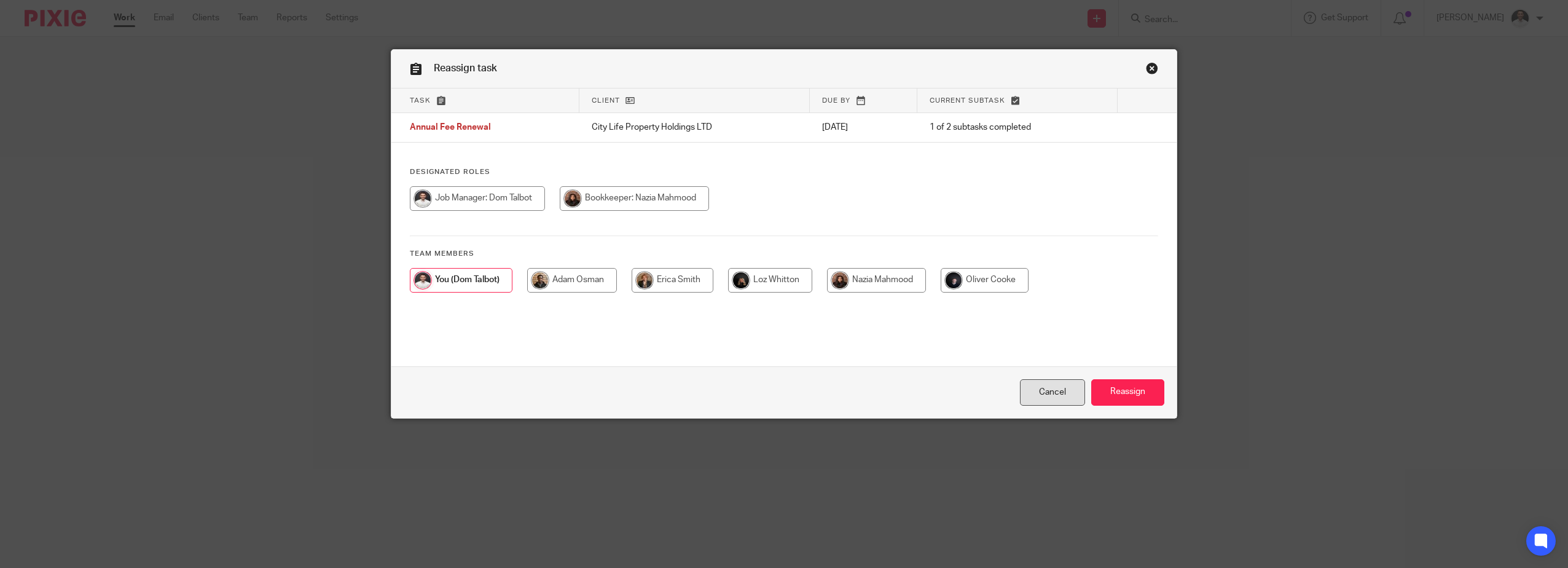
click at [1044, 394] on link "Cancel" at bounding box center [1052, 392] width 65 height 26
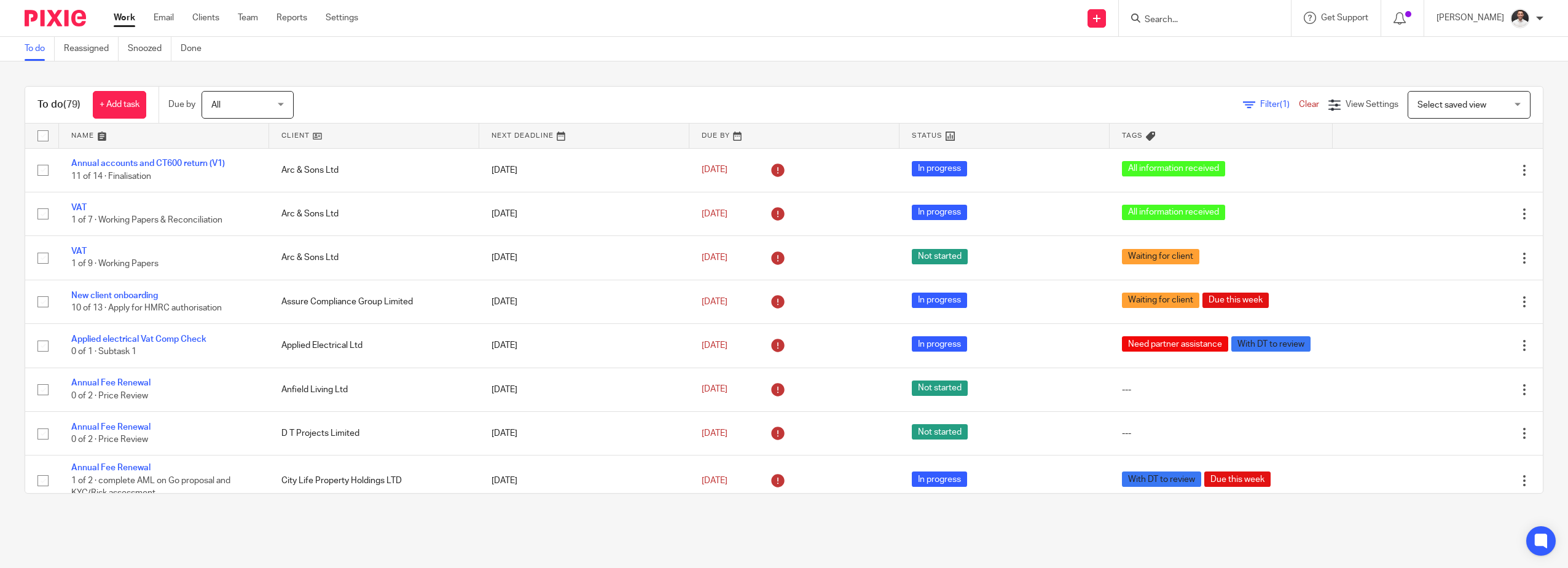
click at [1216, 26] on div at bounding box center [1205, 18] width 172 height 36
click at [1218, 25] on input "Search" at bounding box center [1198, 20] width 110 height 11
type input "city"
click at [1279, 49] on link at bounding box center [1245, 53] width 207 height 28
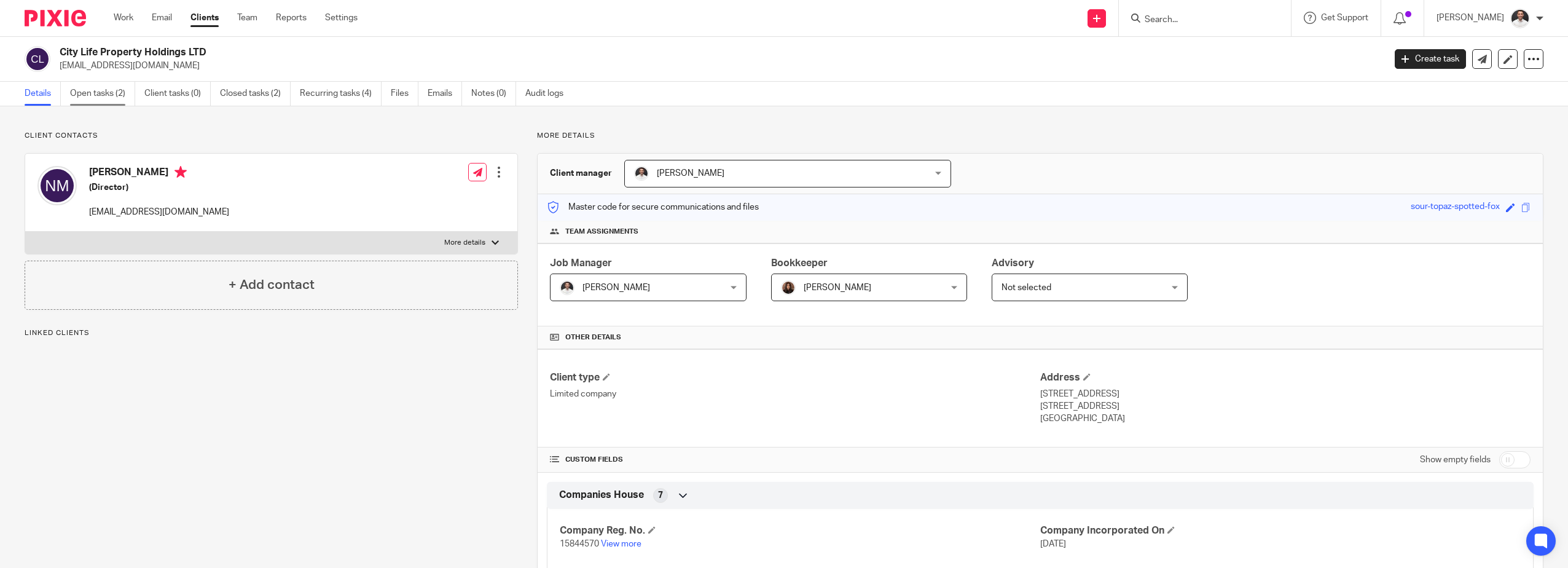
click at [108, 104] on link "Open tasks (2)" at bounding box center [102, 94] width 65 height 24
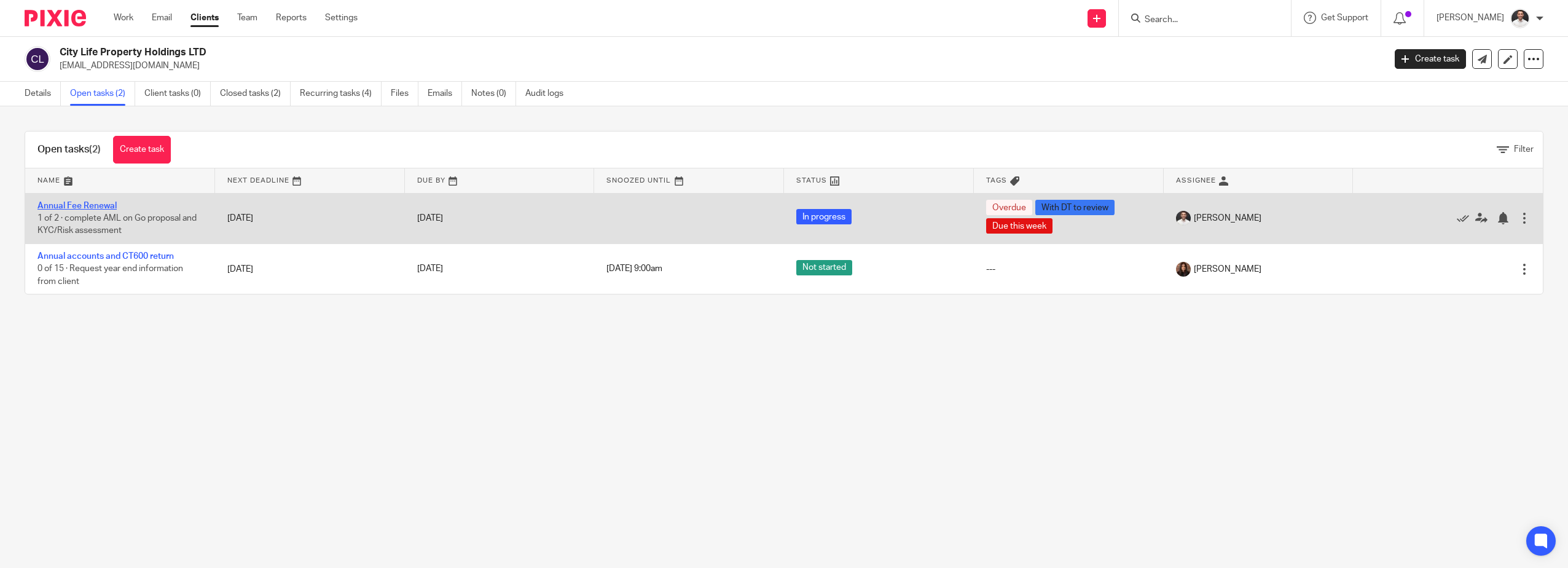
click at [112, 206] on link "Annual Fee Renewal" at bounding box center [77, 205] width 79 height 9
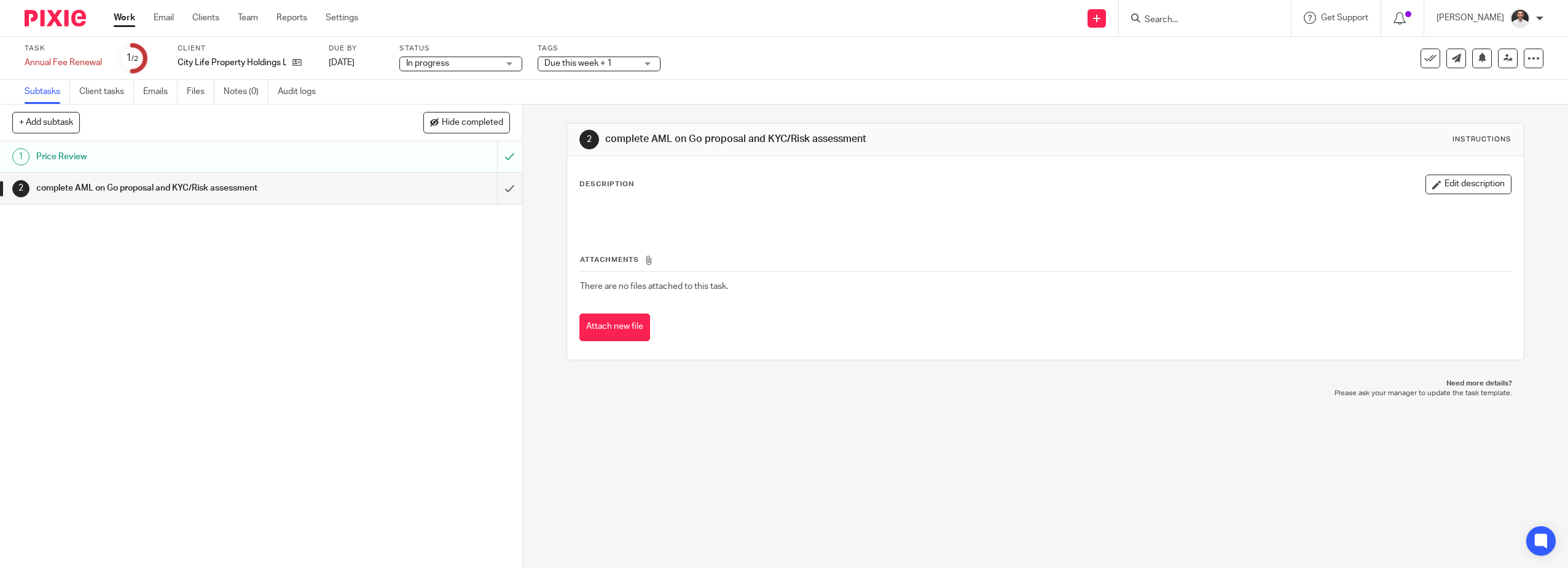
click at [480, 45] on label "Status" at bounding box center [460, 48] width 123 height 10
click at [224, 376] on div "1 Price Review 2 complete AML on Go proposal and KYC/Risk assessment" at bounding box center [261, 354] width 522 height 426
click at [627, 61] on span "Due this week + 1" at bounding box center [590, 63] width 92 height 13
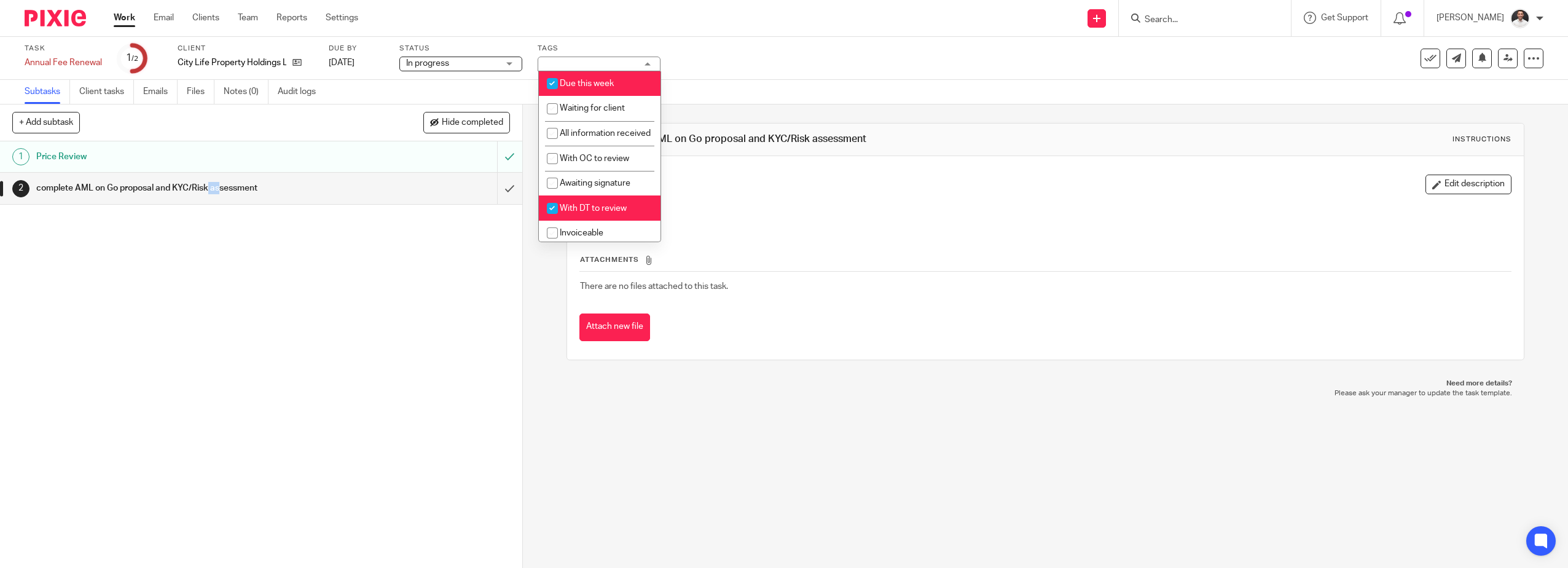
click at [550, 220] on input "checkbox" at bounding box center [552, 208] width 23 height 23
checkbox input "false"
click at [1504, 59] on icon at bounding box center [1508, 58] width 9 height 9
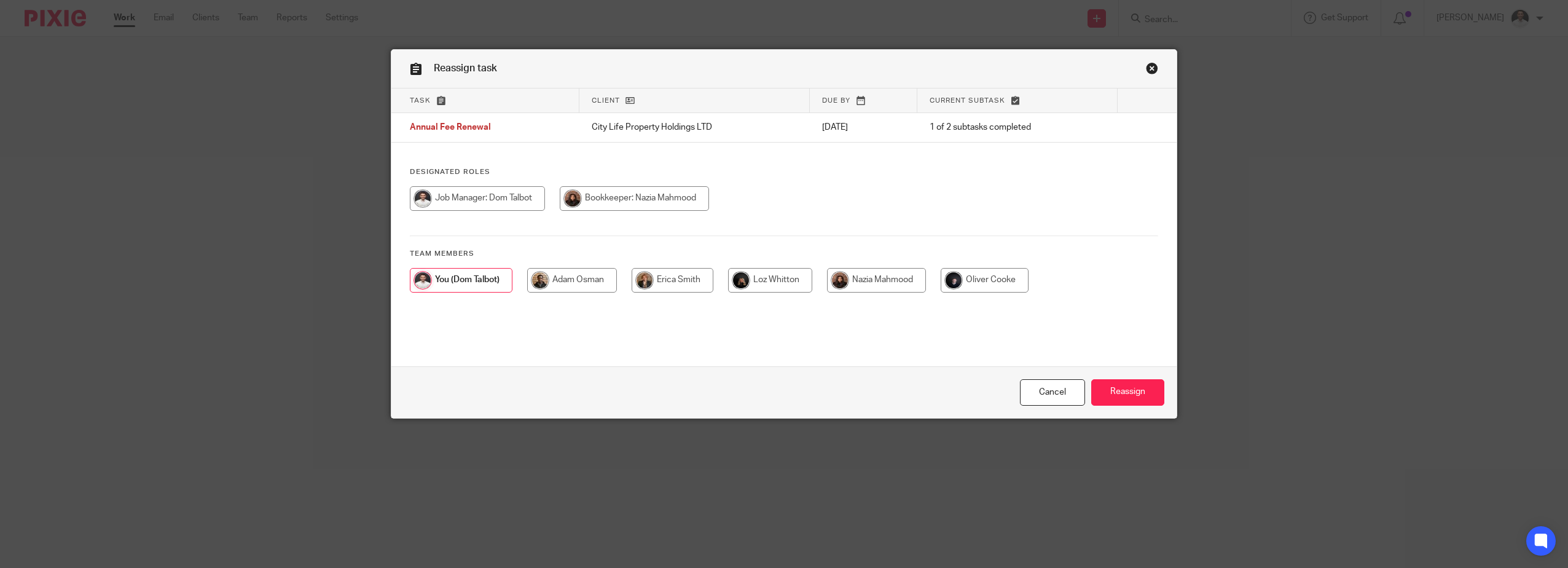
click at [576, 284] on input "radio" at bounding box center [572, 280] width 89 height 24
radio input "true"
click at [1117, 393] on input "Reassign" at bounding box center [1128, 392] width 73 height 26
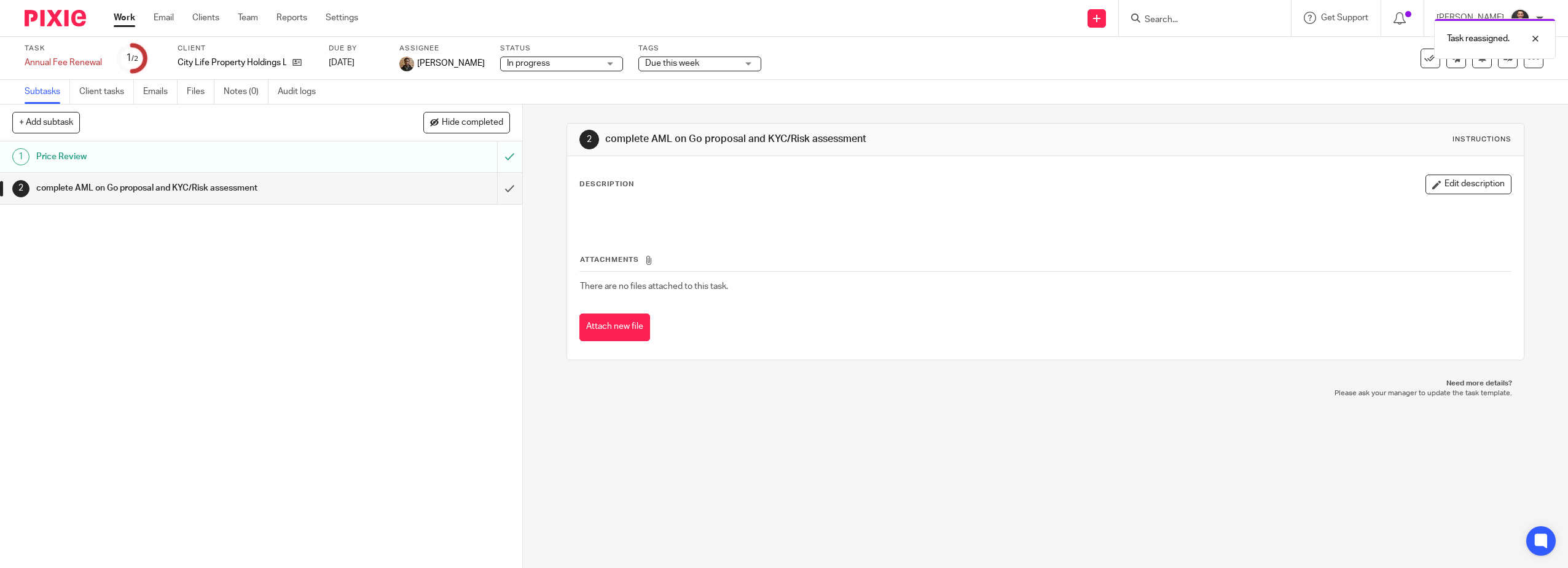
click at [40, 20] on img at bounding box center [55, 18] width 62 height 16
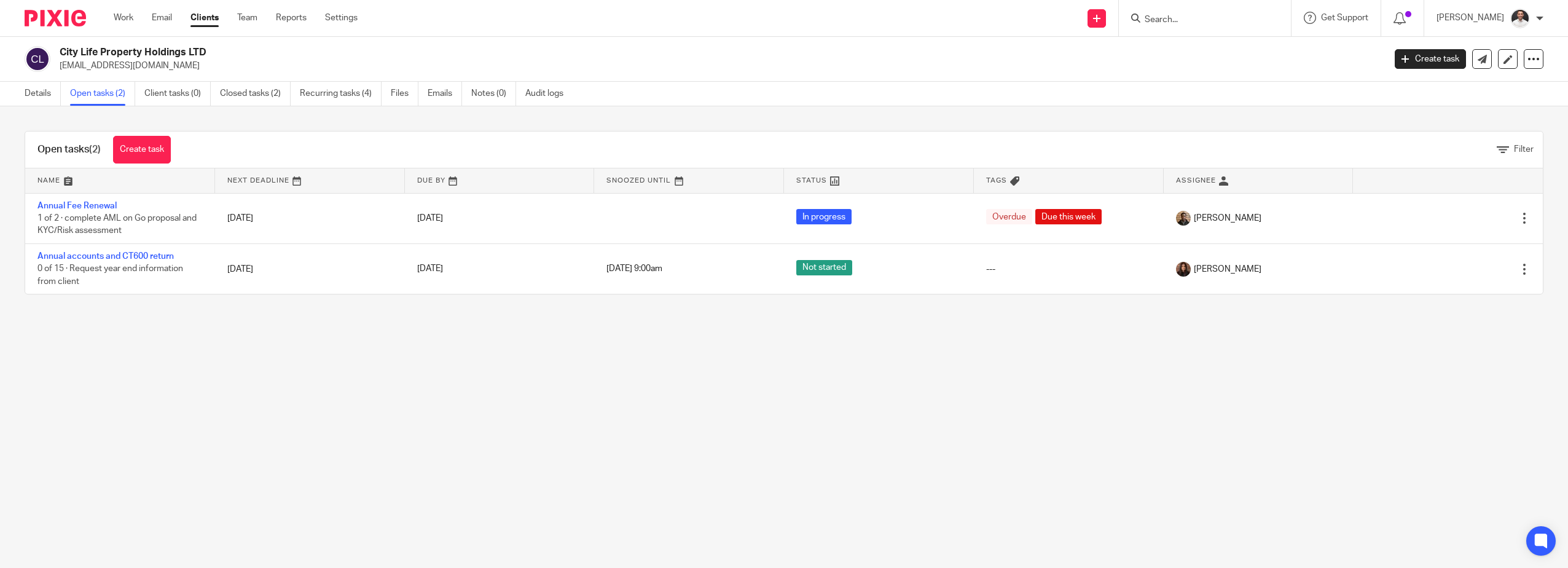
click at [1201, 18] on input "Search" at bounding box center [1198, 20] width 110 height 11
type input "MJJ"
click at [1267, 36] on div "MJJ Civils & Construction LTD" at bounding box center [1217, 48] width 172 height 38
click at [1261, 47] on link at bounding box center [1217, 47] width 152 height 18
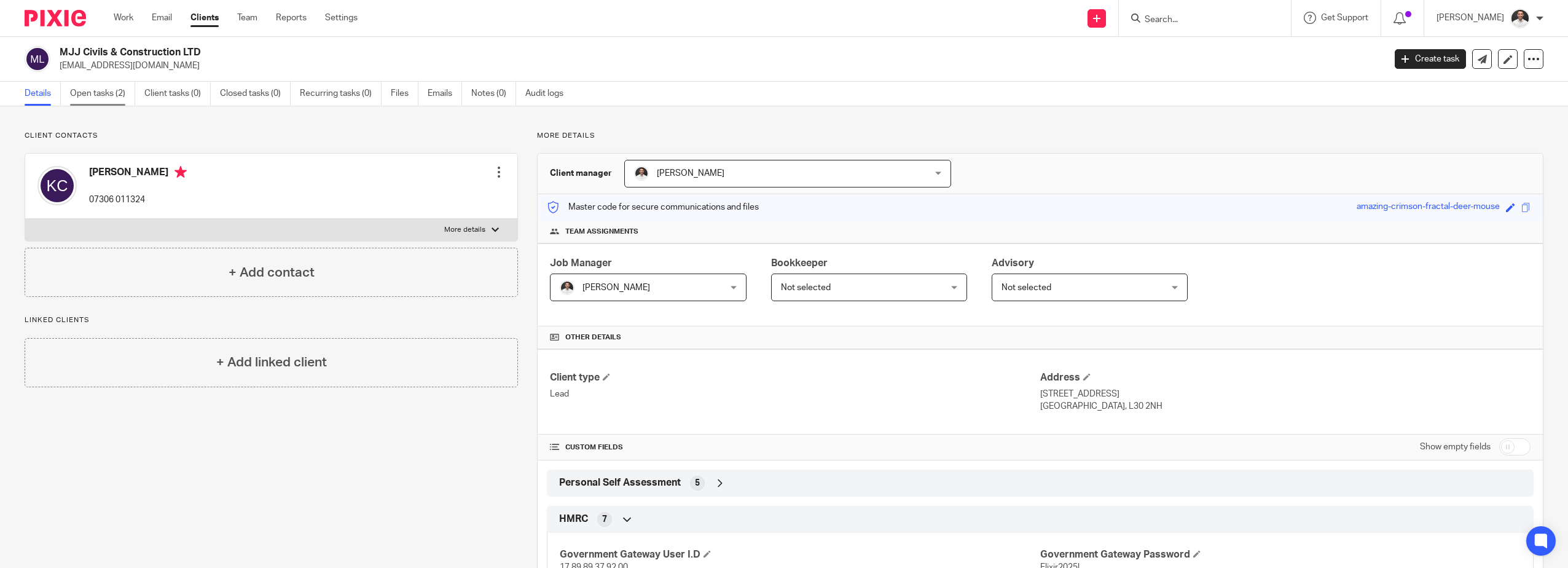
click at [119, 85] on link "Open tasks (2)" at bounding box center [102, 94] width 65 height 24
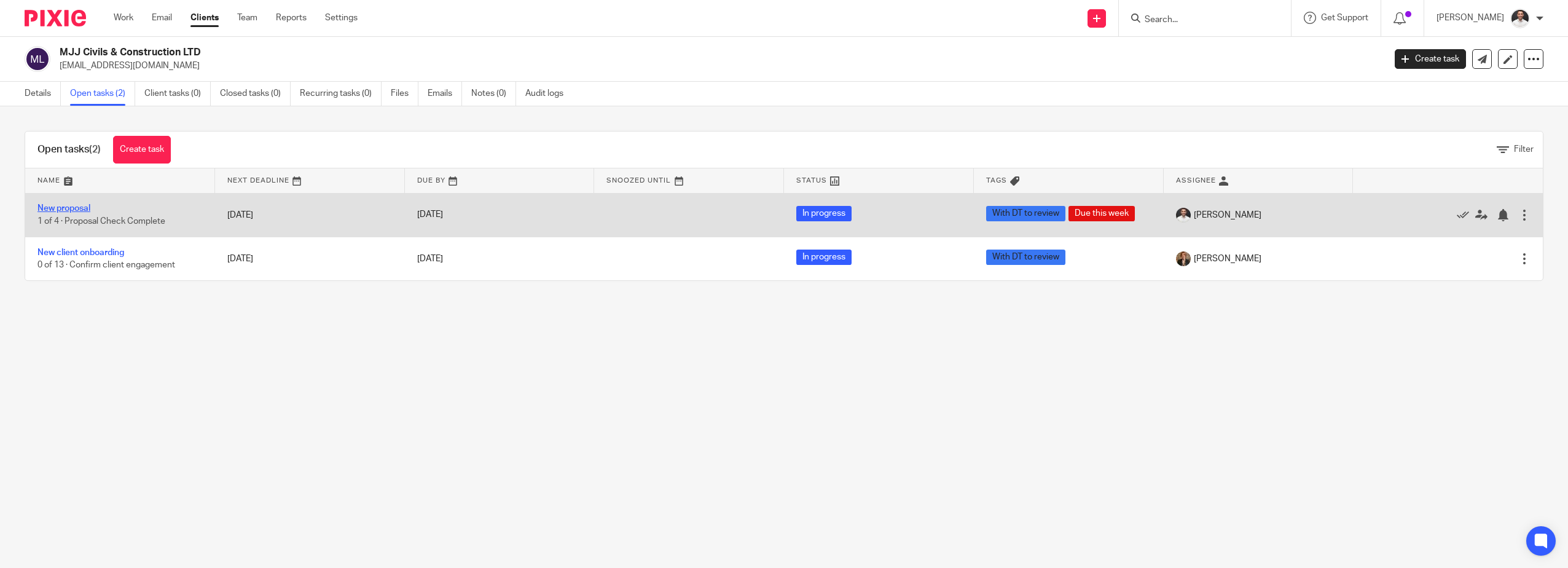
click at [64, 206] on link "New proposal" at bounding box center [64, 208] width 53 height 9
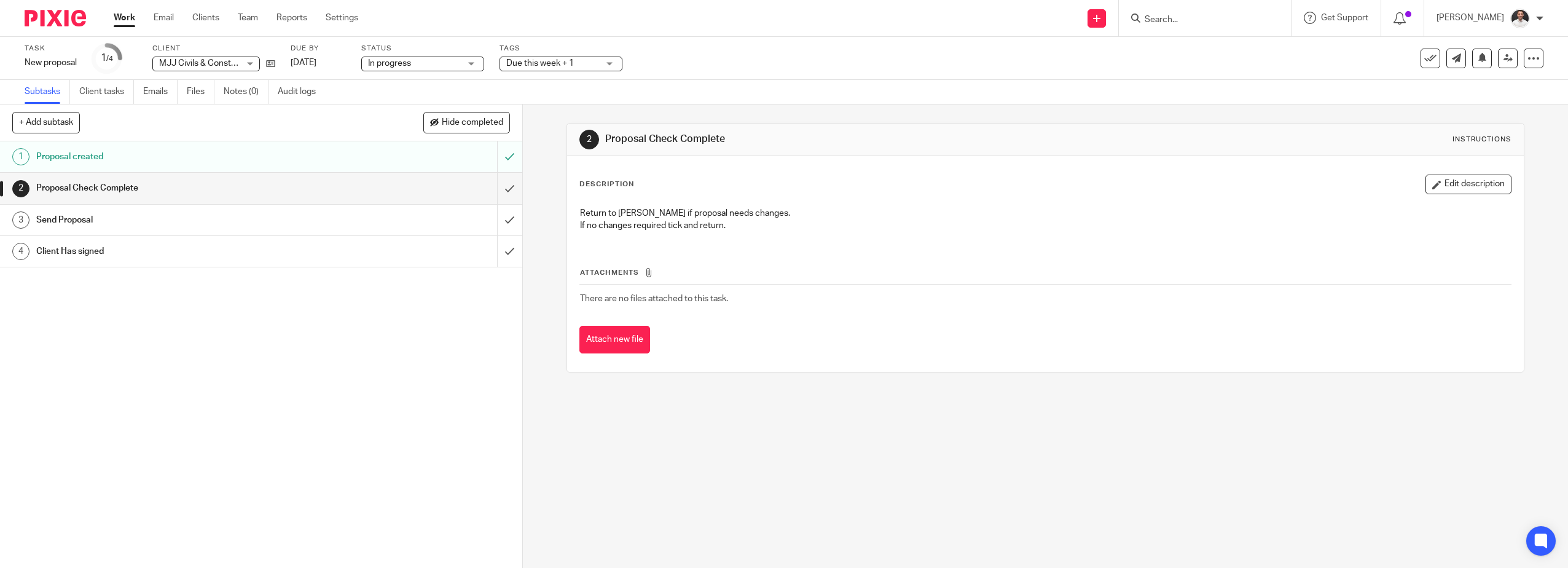
click at [440, 72] on div "Status In progress In progress Not started In progress 2" at bounding box center [422, 58] width 123 height 30
click at [585, 69] on div "Due this week + 1" at bounding box center [560, 64] width 123 height 15
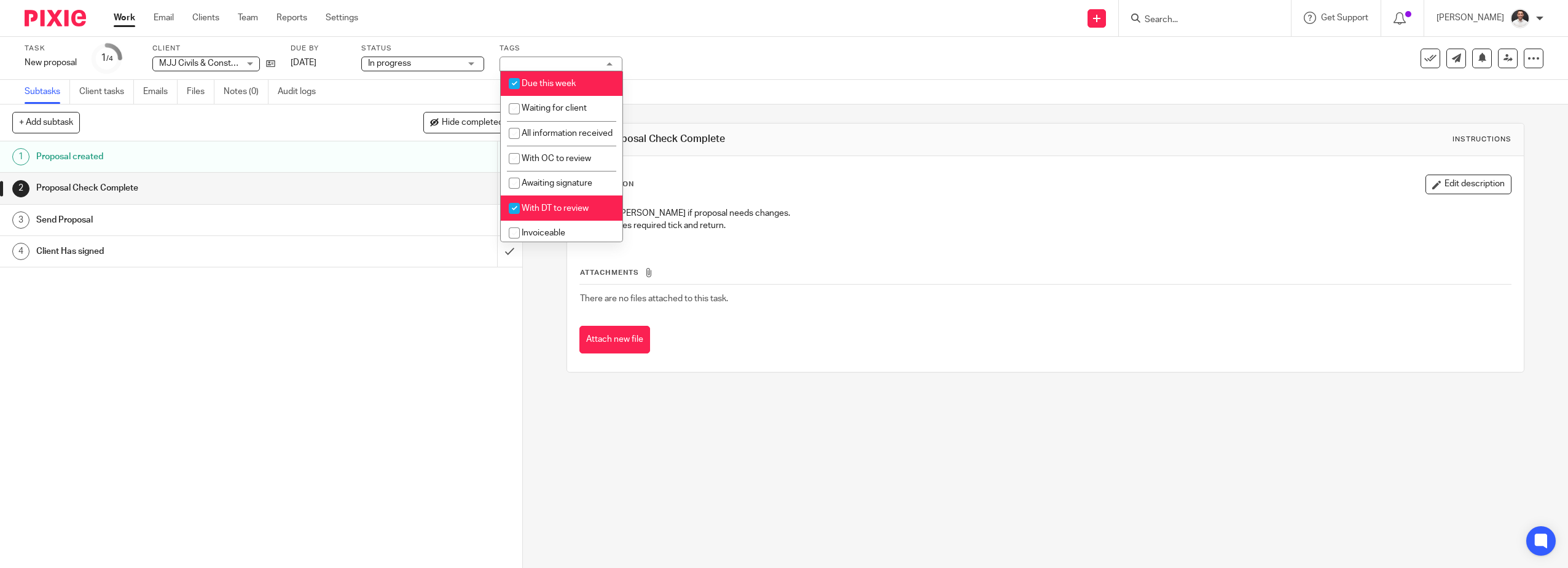
click at [521, 220] on input "checkbox" at bounding box center [514, 208] width 23 height 23
checkbox input "false"
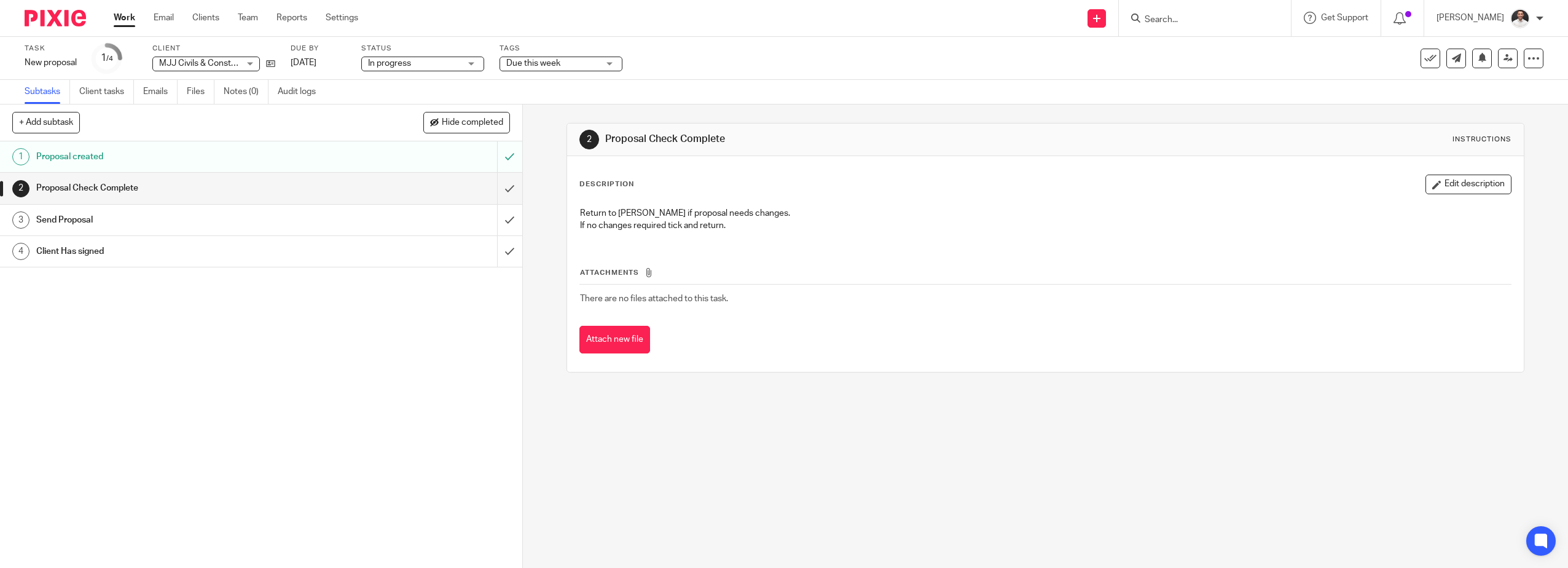
click at [226, 357] on div "1 Proposal created 2 Proposal Check Complete 3 Send Proposal 4 Client Has signed" at bounding box center [261, 354] width 522 height 426
click at [493, 153] on input "submit" at bounding box center [261, 157] width 522 height 31
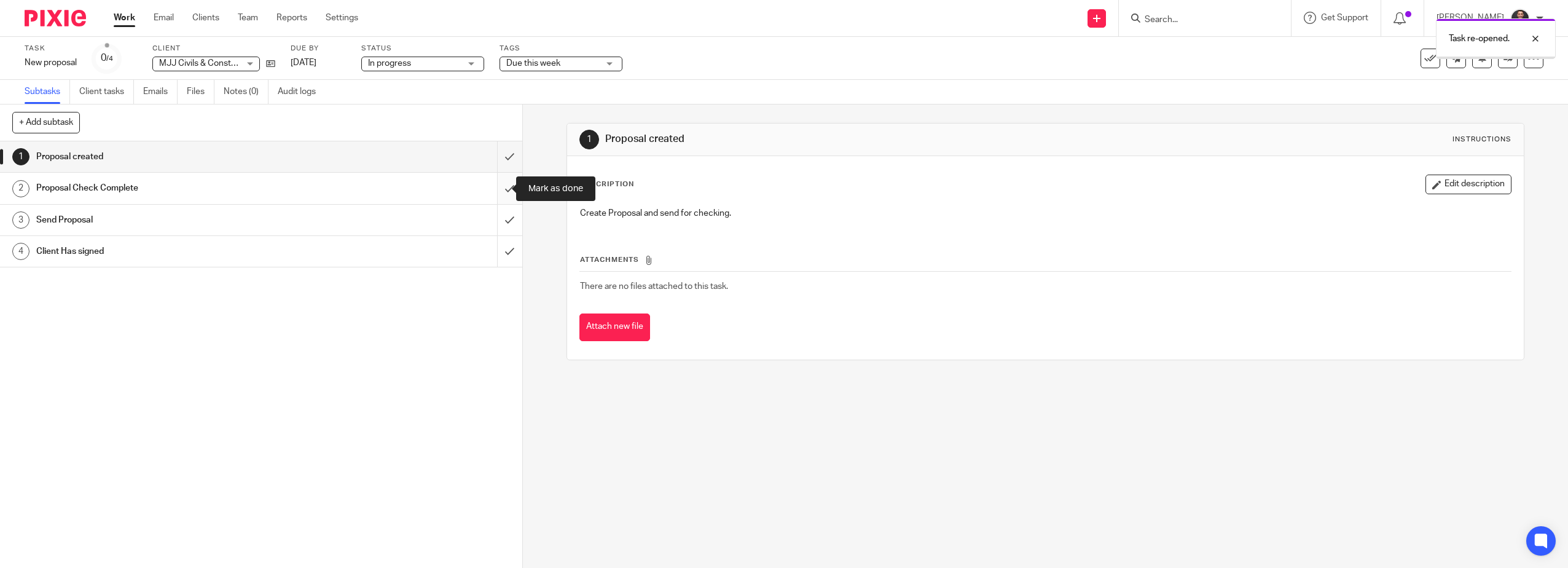
click at [500, 190] on input "submit" at bounding box center [261, 188] width 522 height 31
click at [497, 221] on input "submit" at bounding box center [261, 220] width 522 height 31
click at [1493, 68] on div "Task New proposal Save New proposal 2 /4 Client MJJ Civils & Construction LTD M…" at bounding box center [783, 58] width 1519 height 30
click at [1504, 60] on icon at bounding box center [1508, 58] width 9 height 9
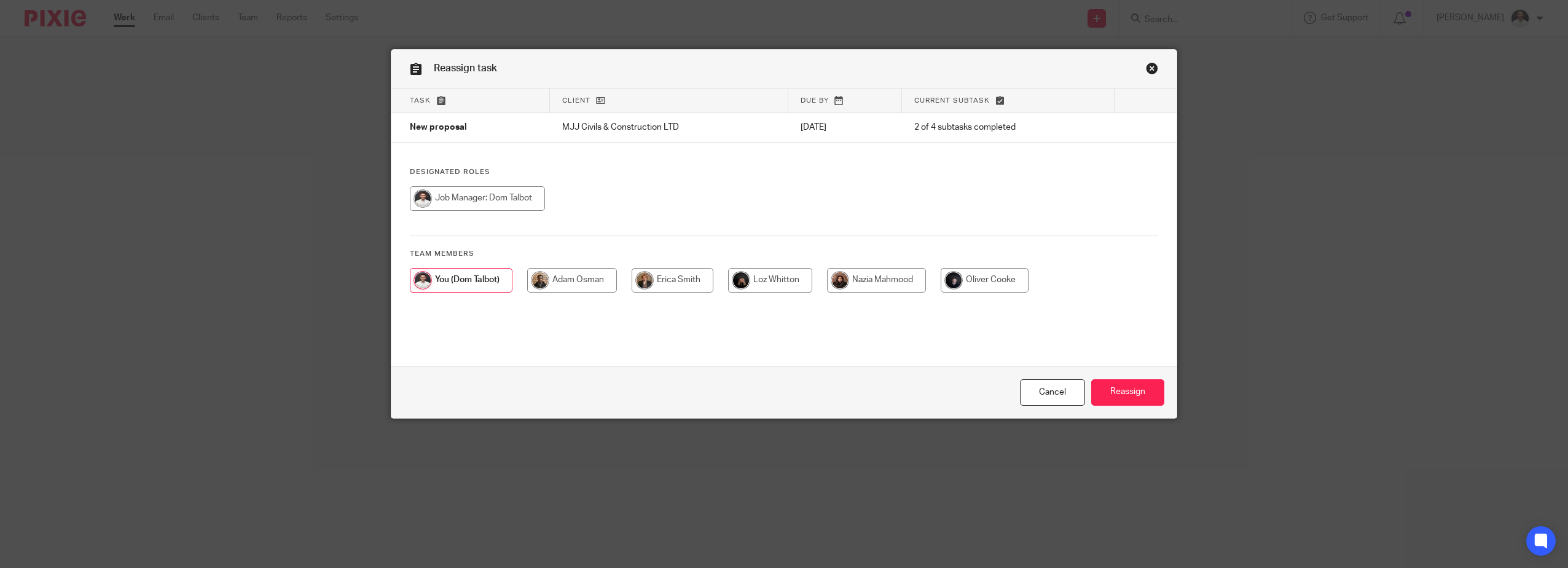
click at [675, 272] on input "radio" at bounding box center [672, 280] width 82 height 24
radio input "true"
click at [1123, 396] on input "Reassign" at bounding box center [1128, 392] width 73 height 26
